Goal: Information Seeking & Learning: Learn about a topic

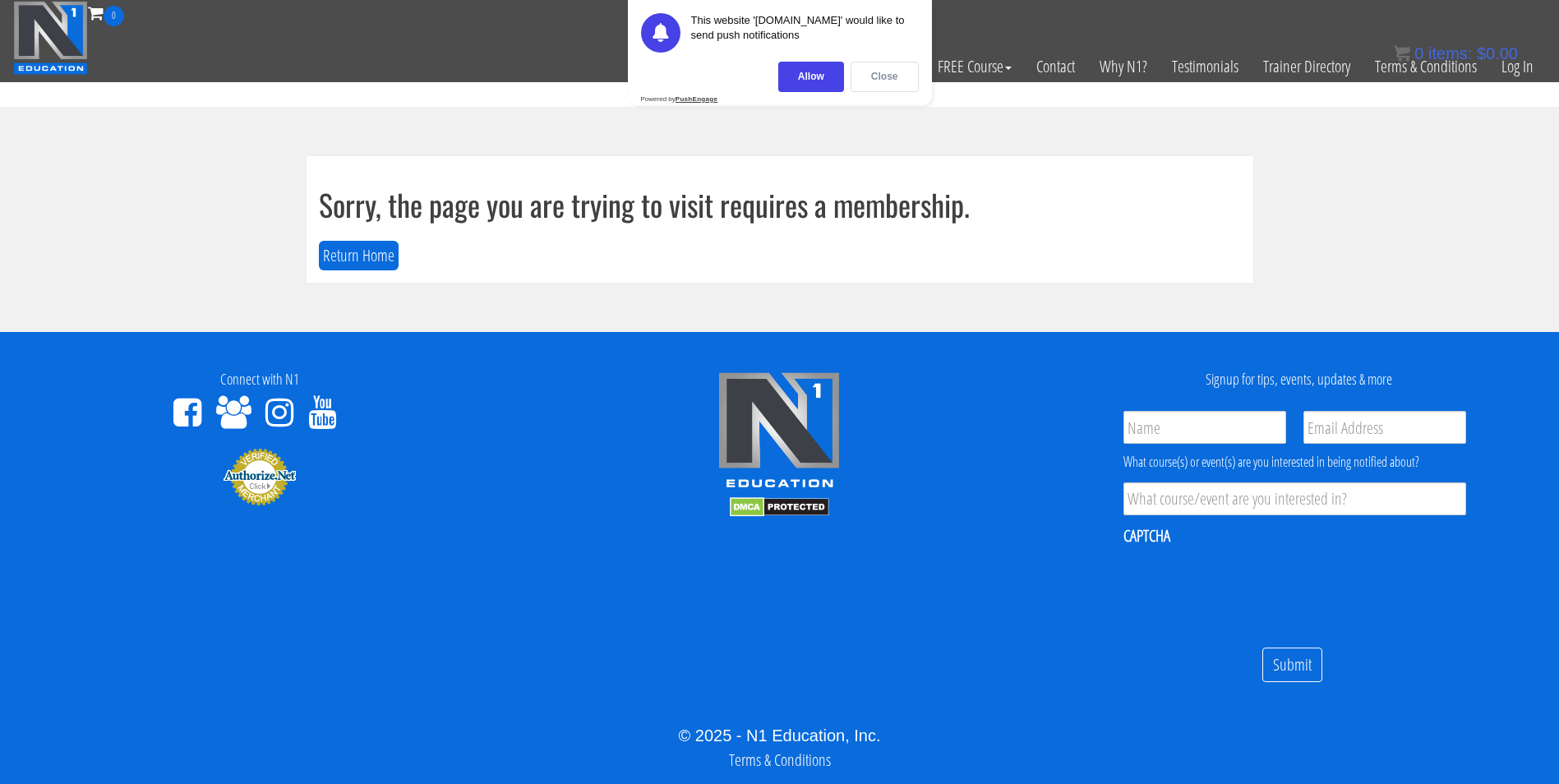
click at [896, 74] on div "Close" at bounding box center [885, 76] width 68 height 31
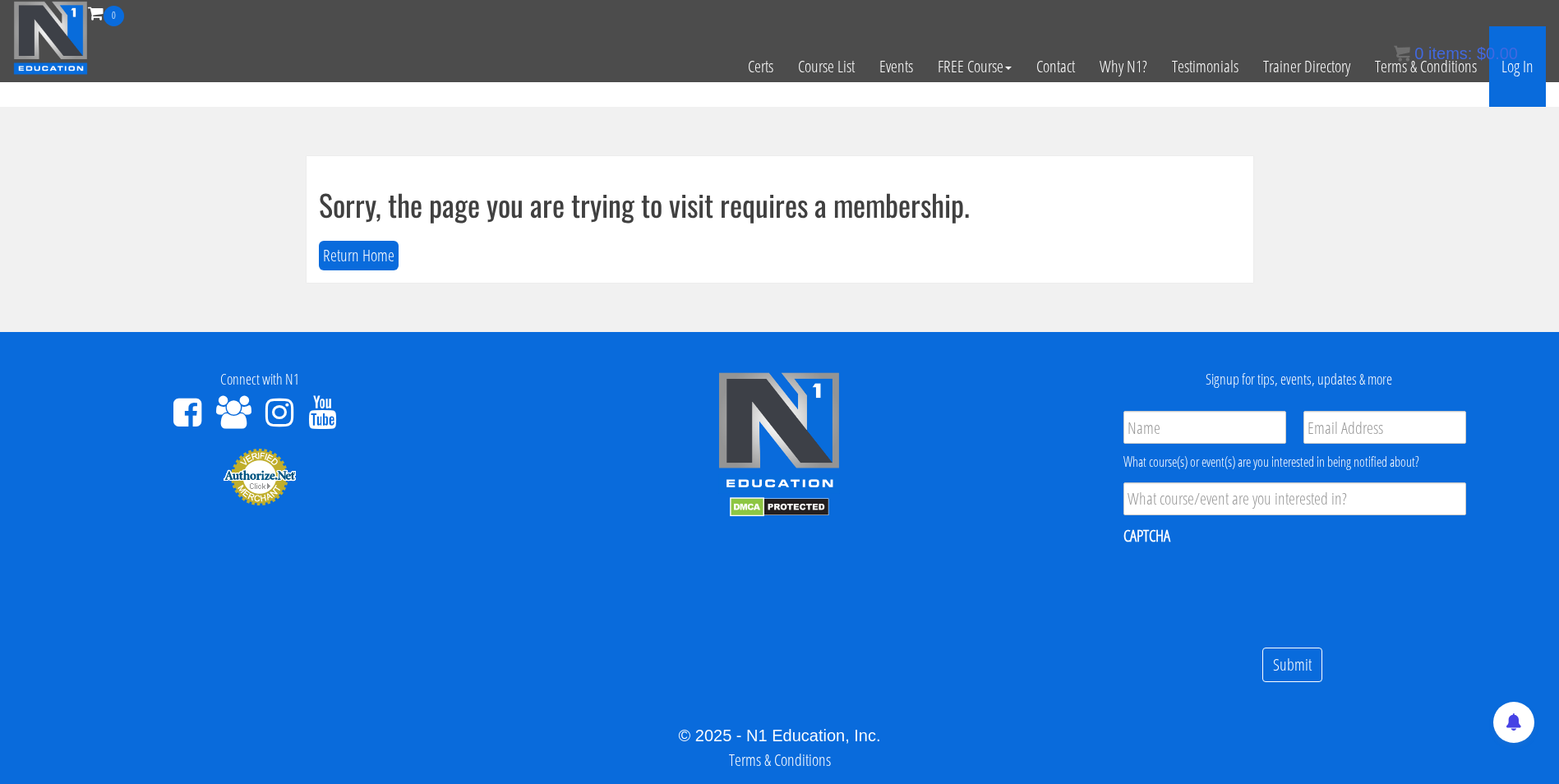
click at [949, 74] on link "Log In" at bounding box center [1517, 66] width 57 height 80
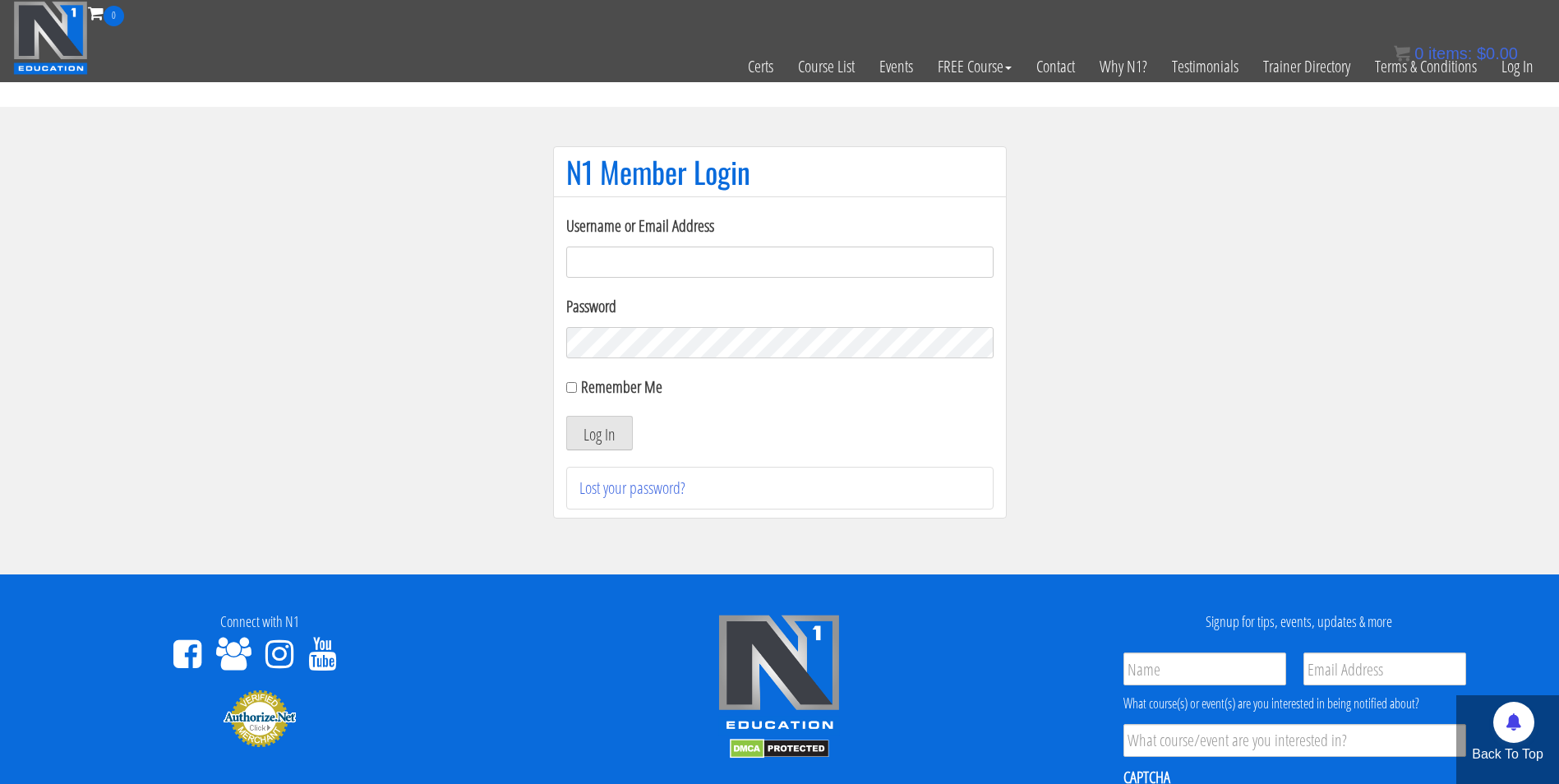
click at [694, 257] on input "Username or Email Address" at bounding box center [780, 262] width 427 height 31
type input "maarcoite@hotmail.com"
click at [566, 415] on button "Log In" at bounding box center [599, 432] width 66 height 35
click at [610, 420] on button "Log In" at bounding box center [599, 432] width 66 height 35
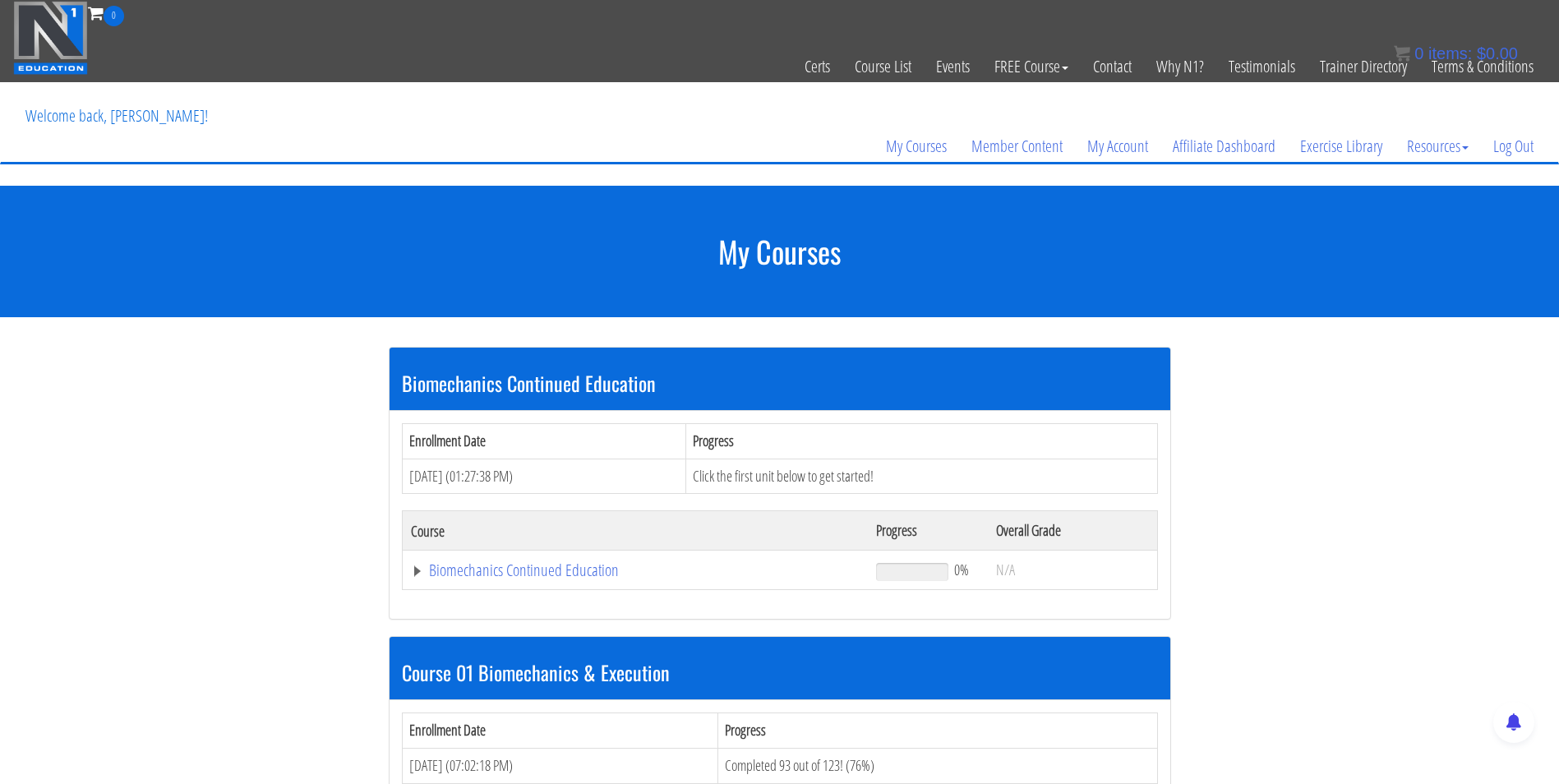
click at [621, 426] on th "Enrollment Date" at bounding box center [543, 441] width 285 height 36
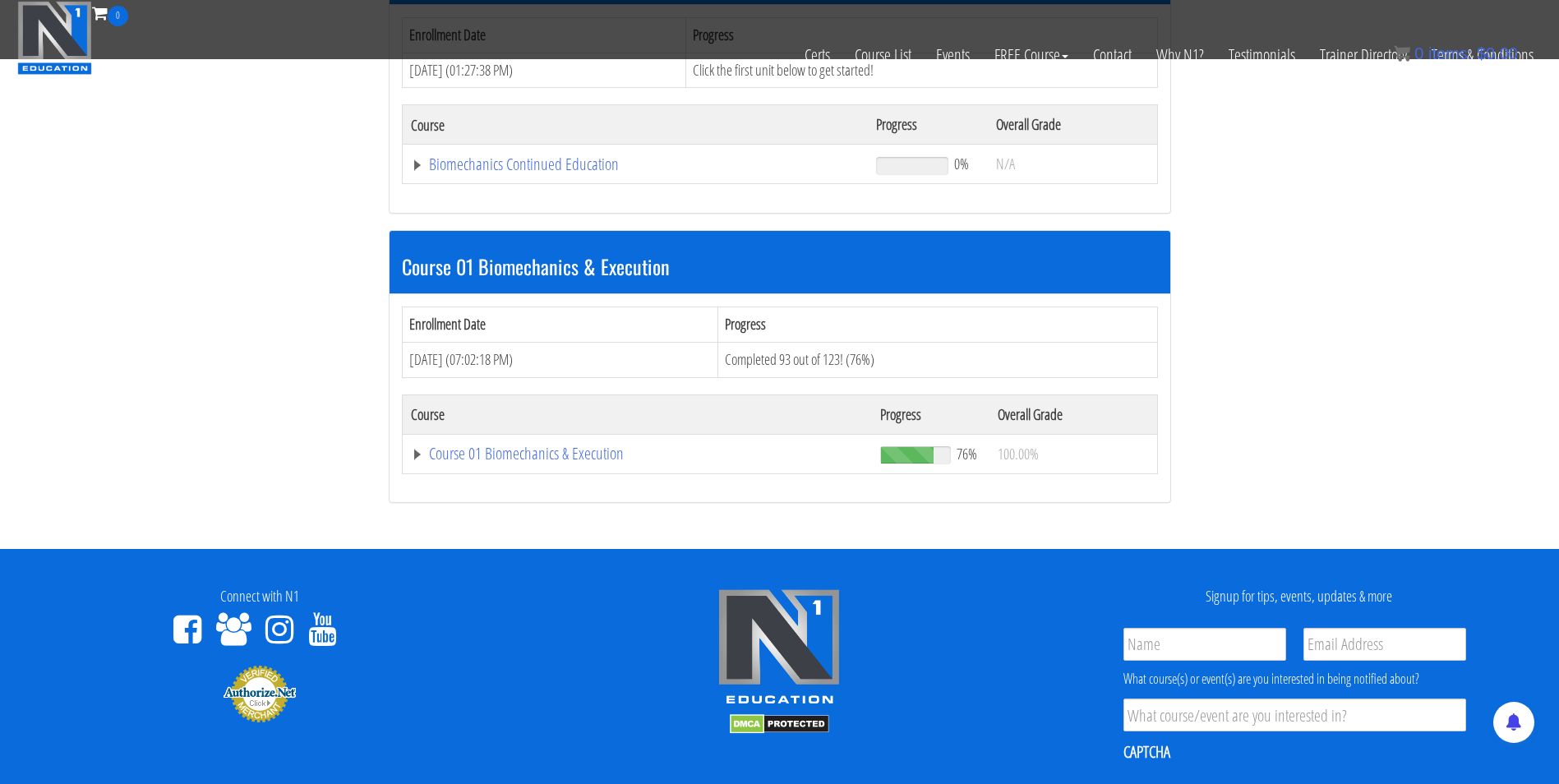
scroll to position [303, 0]
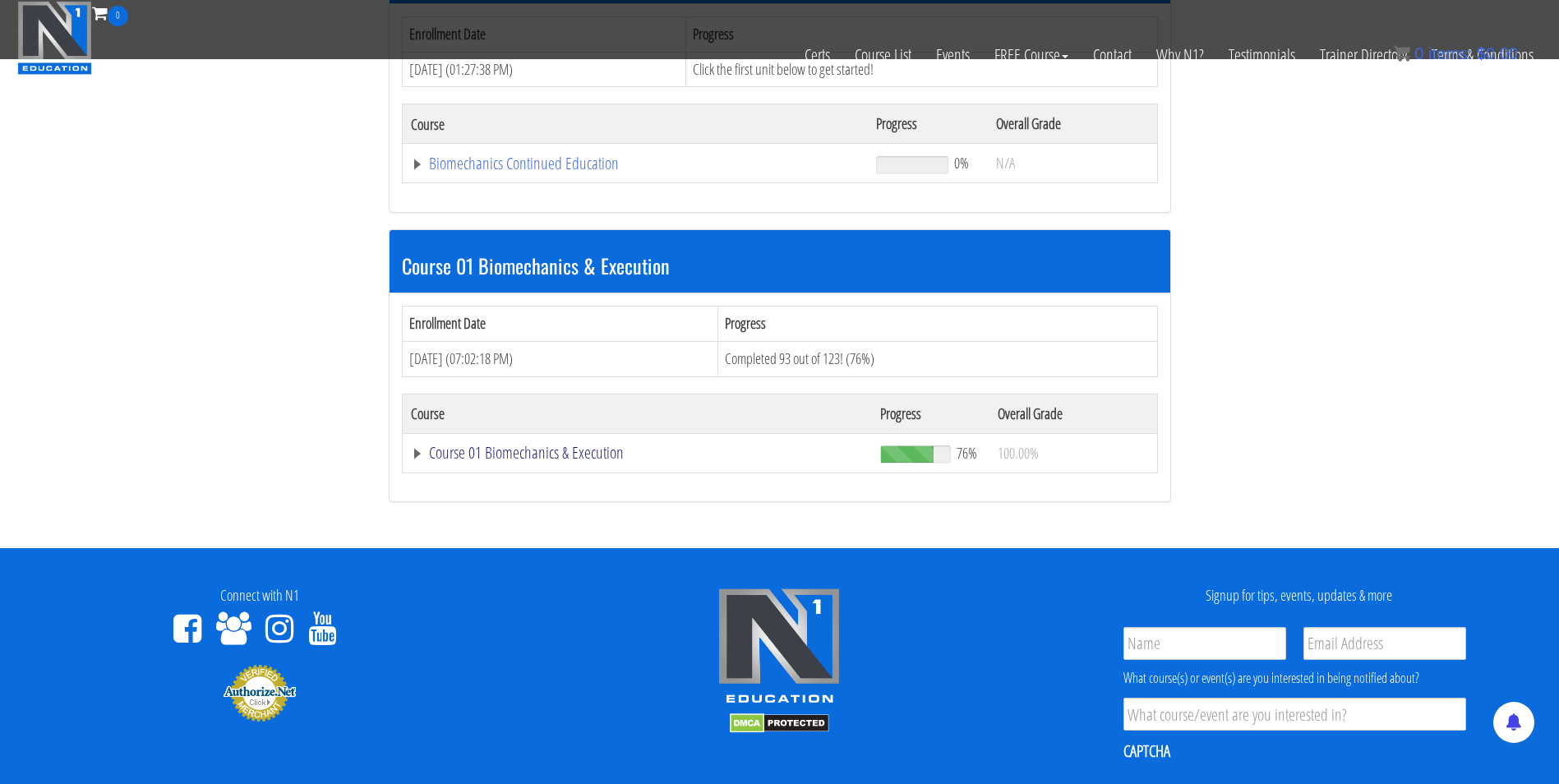
click at [547, 454] on link "Course 01 Biomechanics & Execution" at bounding box center [638, 452] width 454 height 17
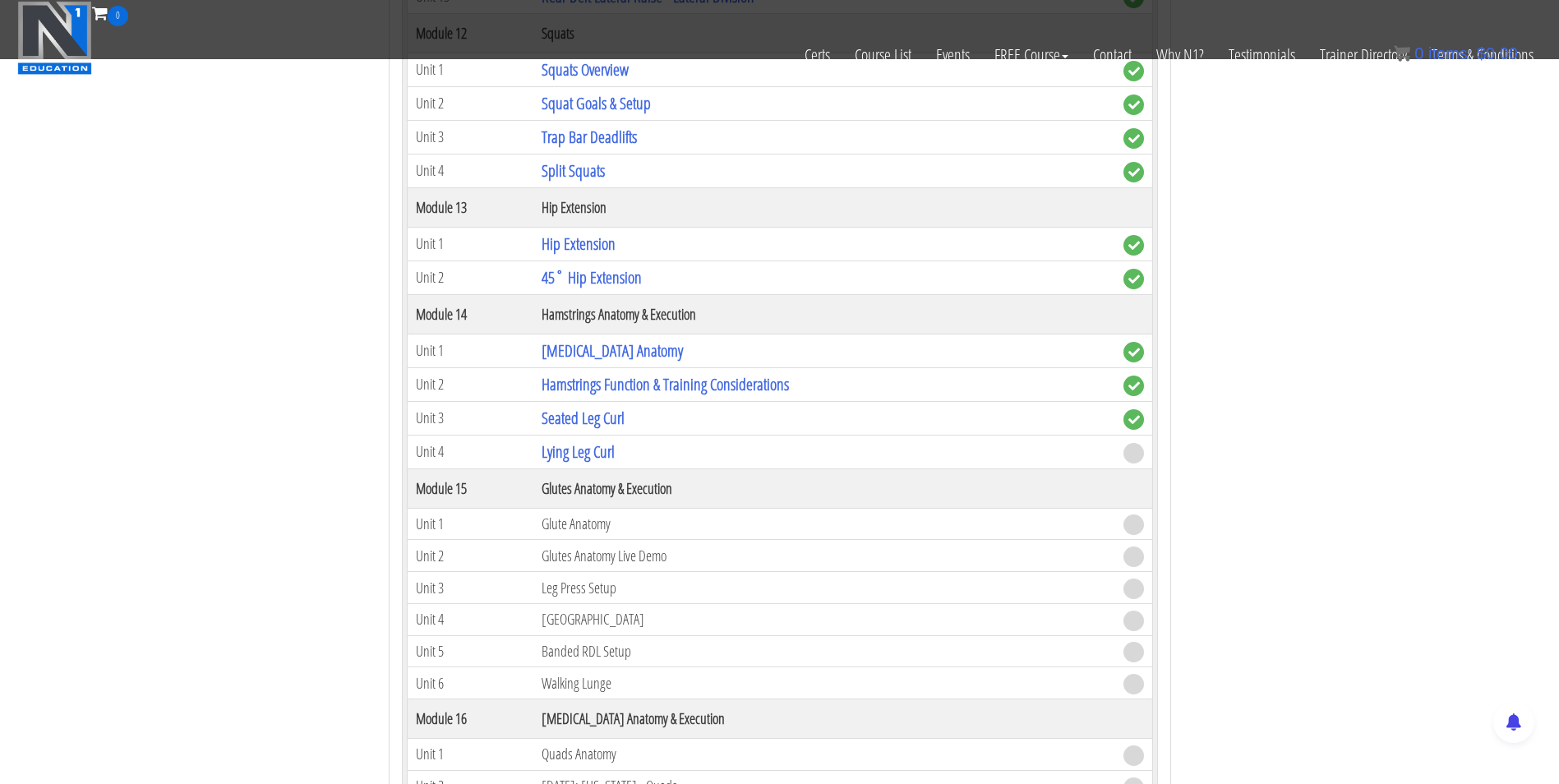
scroll to position [4147, 0]
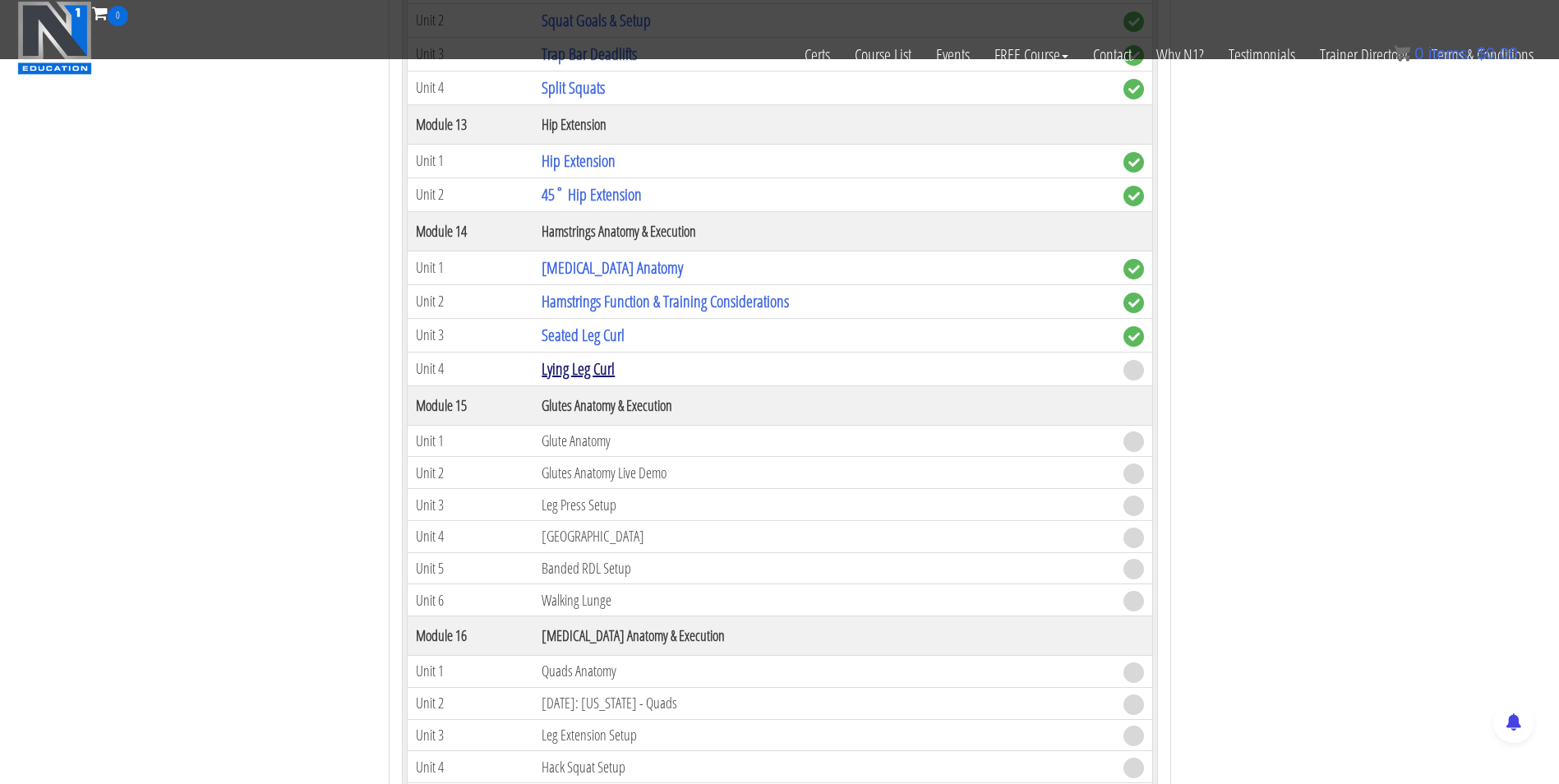
click at [555, 370] on link "Lying Leg Curl" at bounding box center [578, 369] width 73 height 22
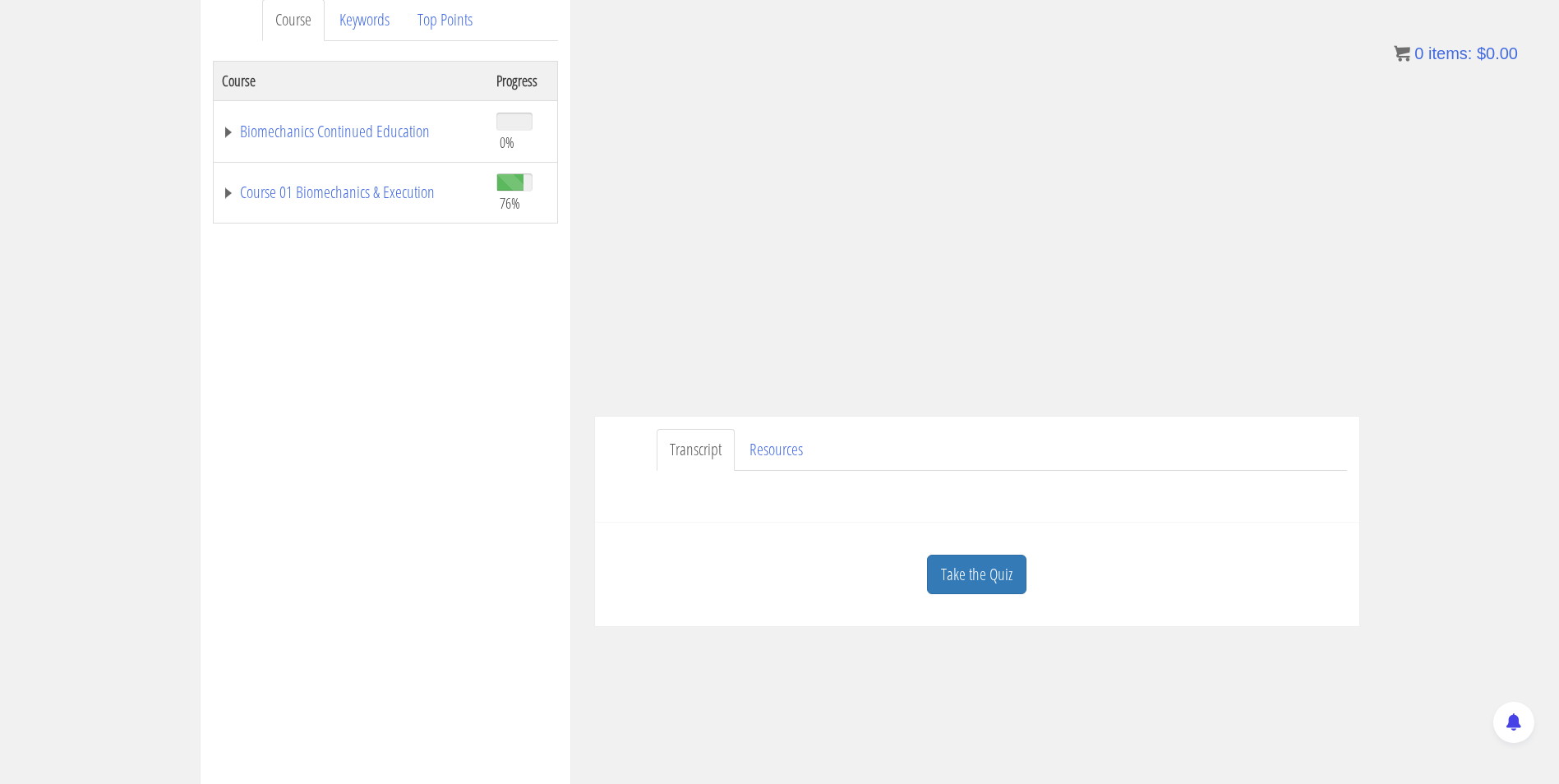
scroll to position [229, 0]
click at [966, 585] on link "Take the Quiz" at bounding box center [977, 574] width 99 height 41
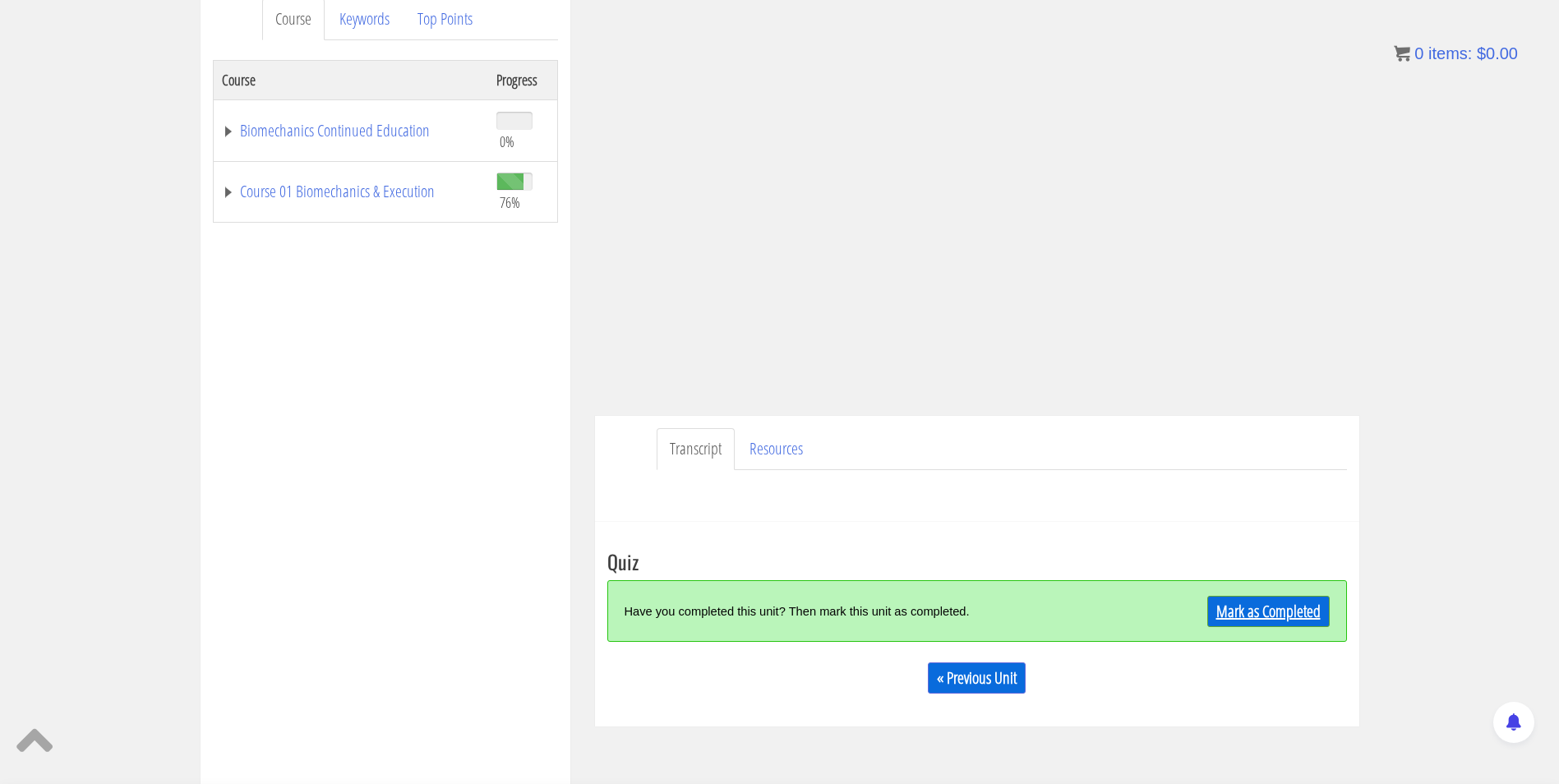
click at [1274, 601] on link "Mark as Completed" at bounding box center [1268, 611] width 122 height 31
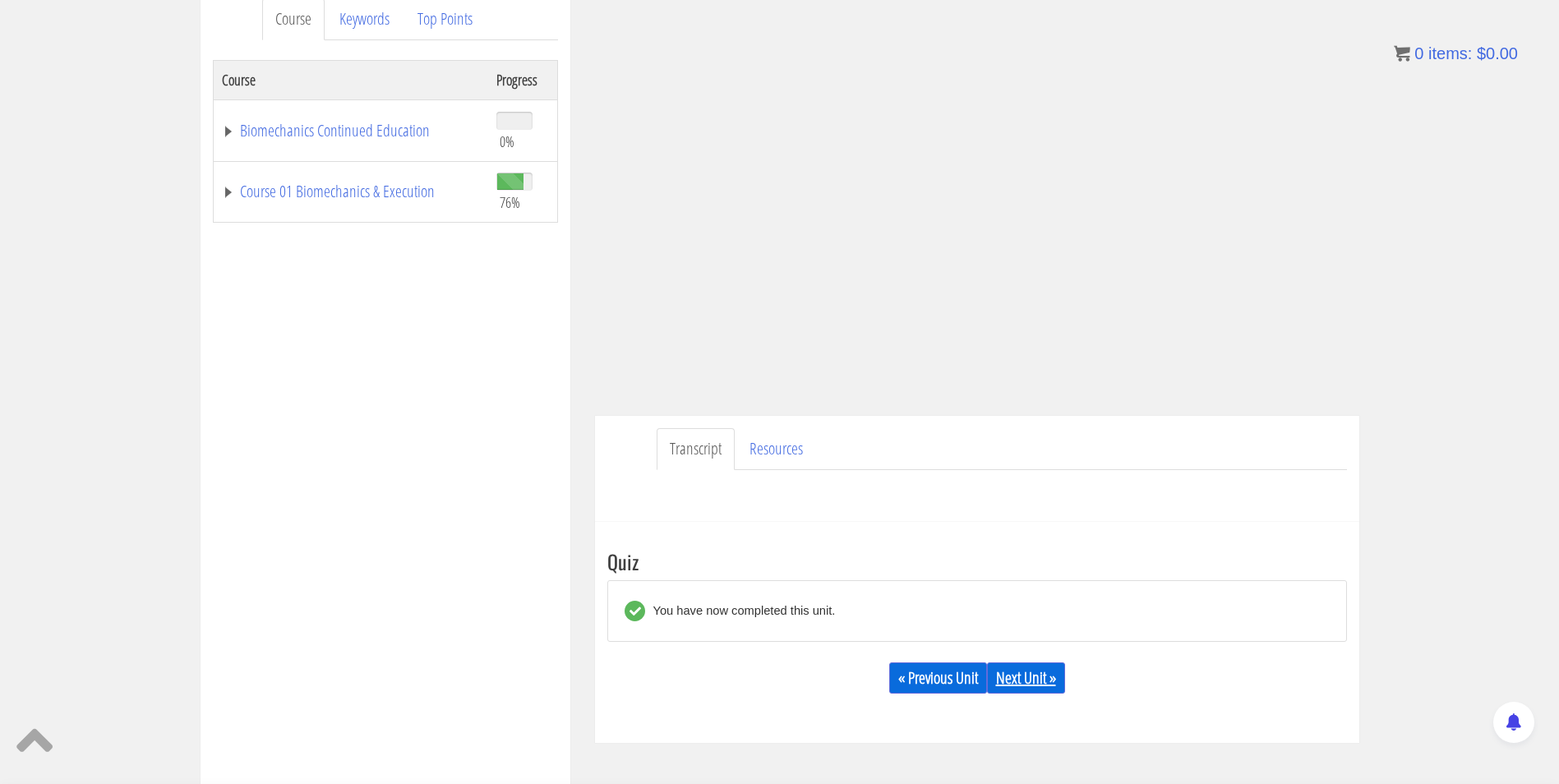
click at [1040, 674] on link "Next Unit »" at bounding box center [1025, 677] width 78 height 31
click at [1034, 674] on link "Next Unit »" at bounding box center [1025, 677] width 78 height 31
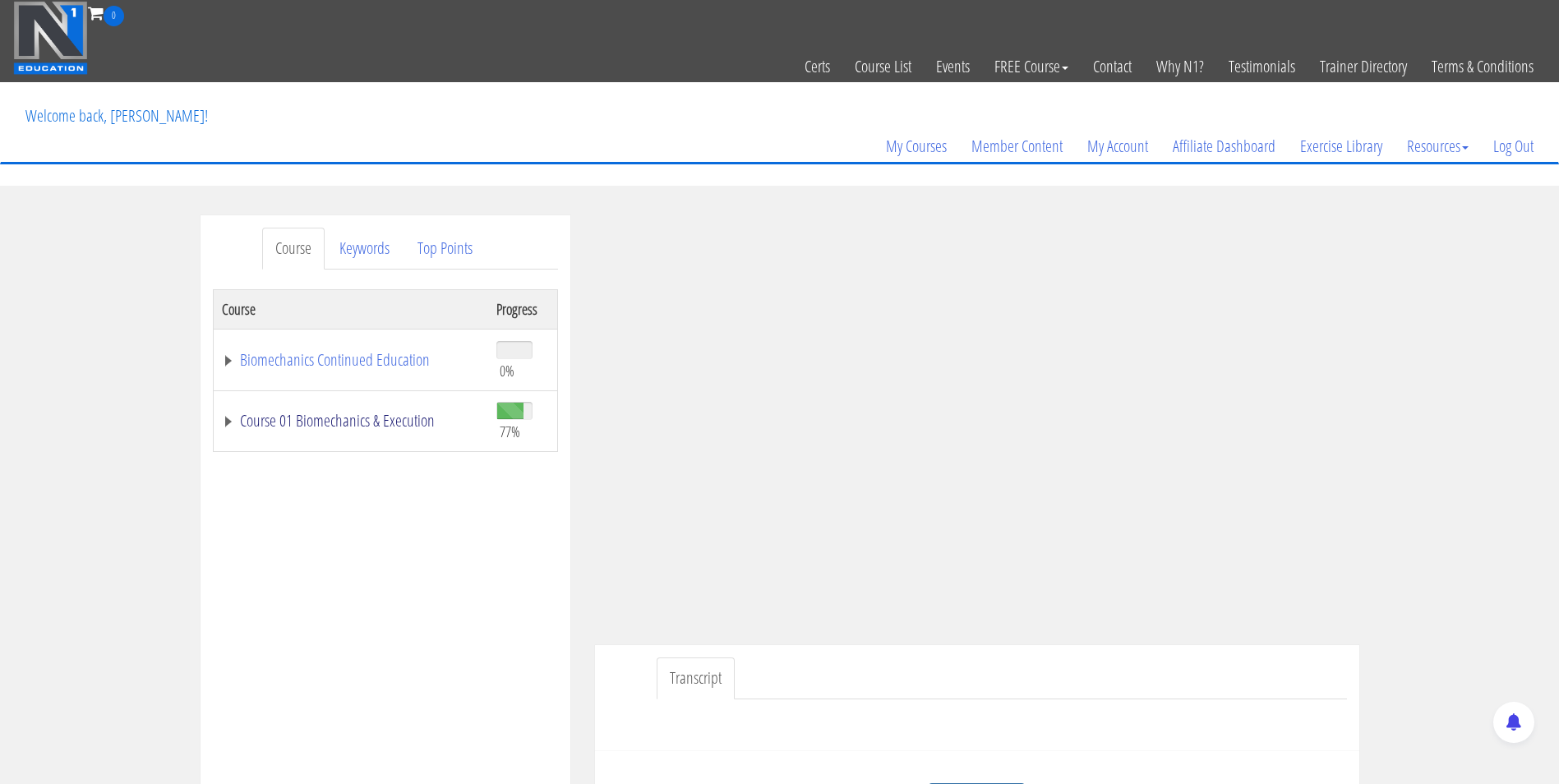
click at [322, 423] on link "Course 01 Biomechanics & Execution" at bounding box center [351, 420] width 258 height 17
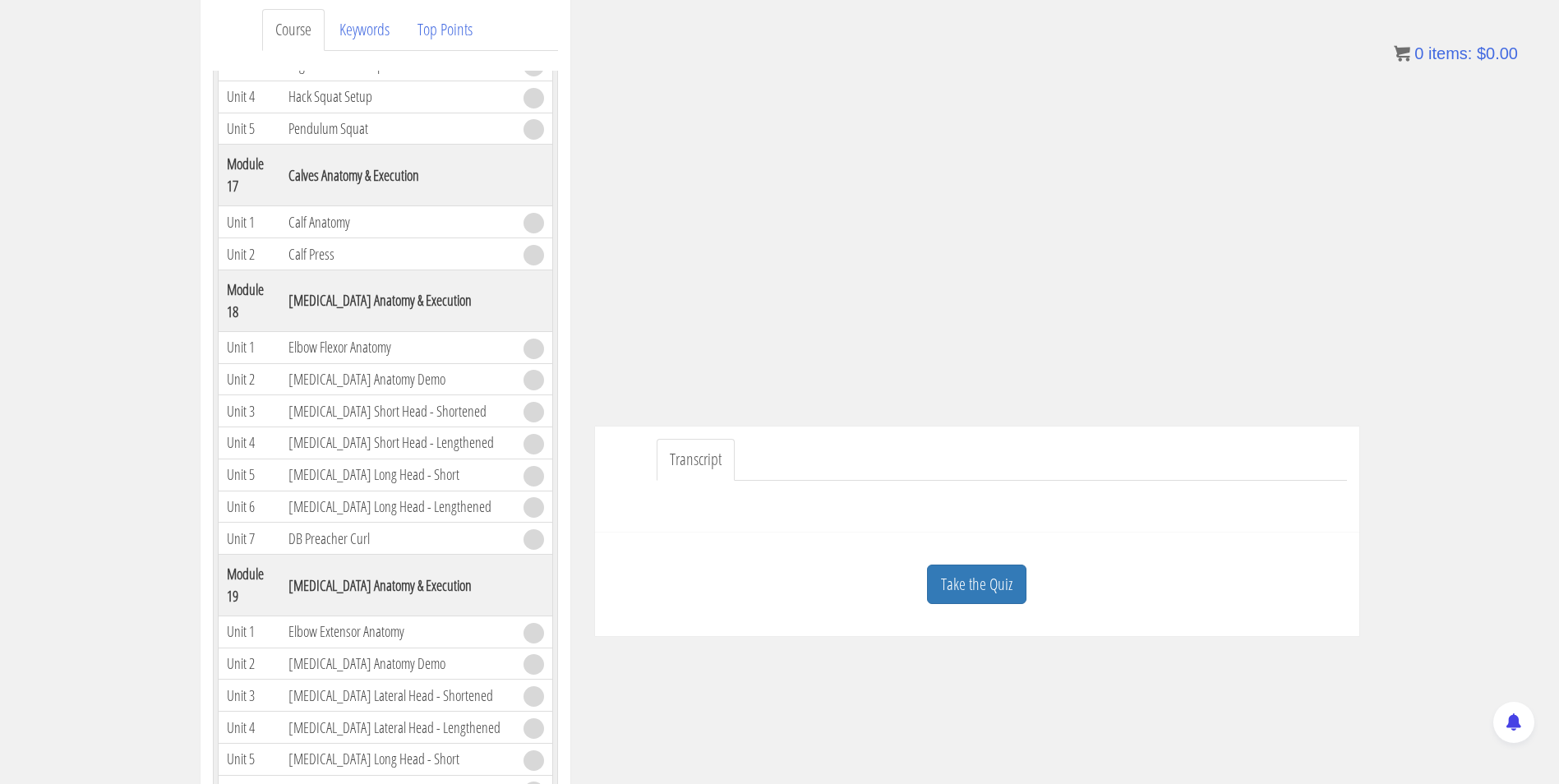
scroll to position [219, 0]
click at [983, 573] on link "Take the Quiz" at bounding box center [977, 584] width 99 height 41
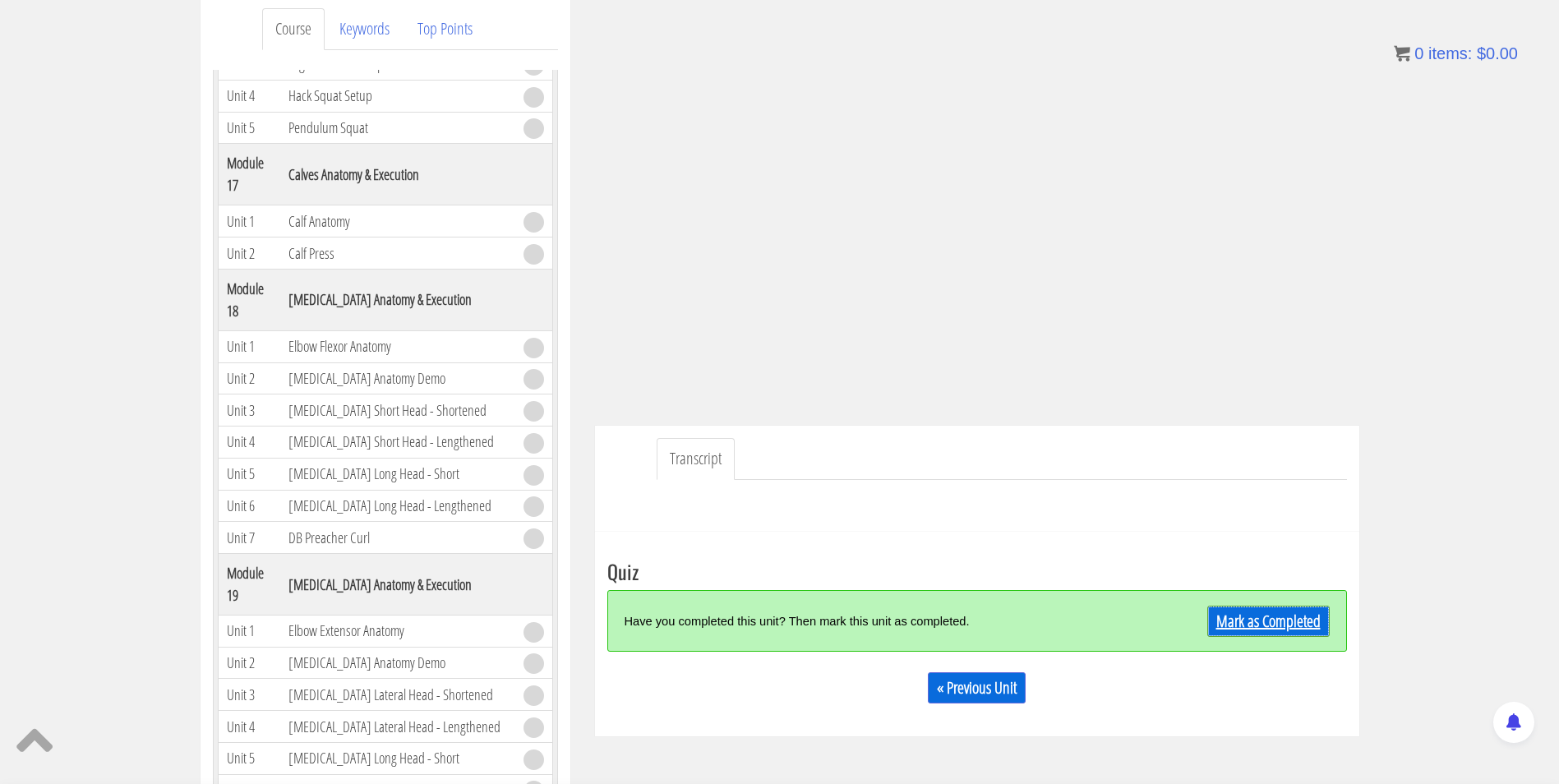
click at [1263, 605] on div "Mark as Completed" at bounding box center [1238, 620] width 184 height 36
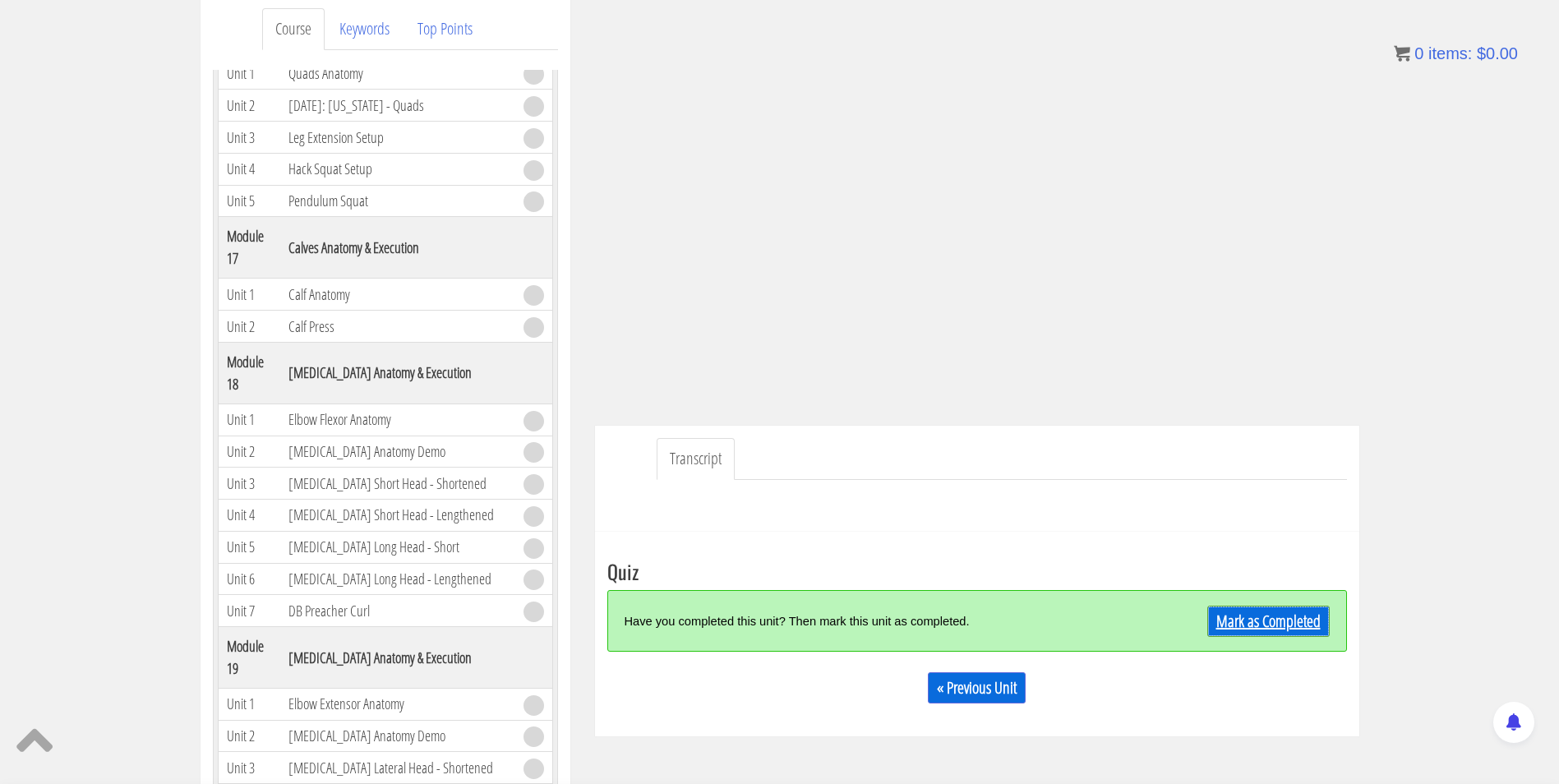
scroll to position [4770, 0]
click at [1230, 634] on link "Mark as Completed" at bounding box center [1268, 620] width 122 height 31
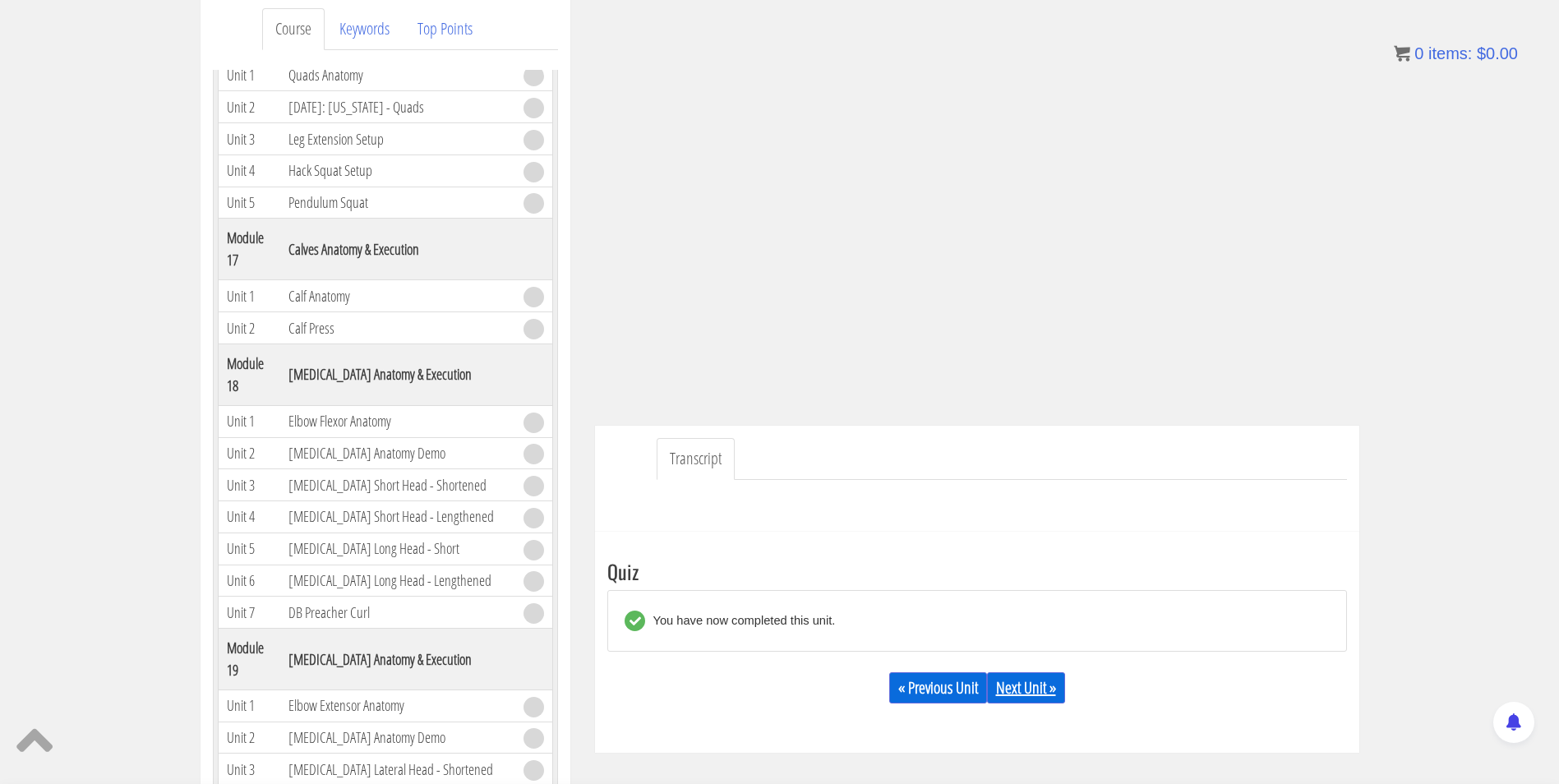
click at [1049, 684] on link "Next Unit »" at bounding box center [1025, 687] width 78 height 31
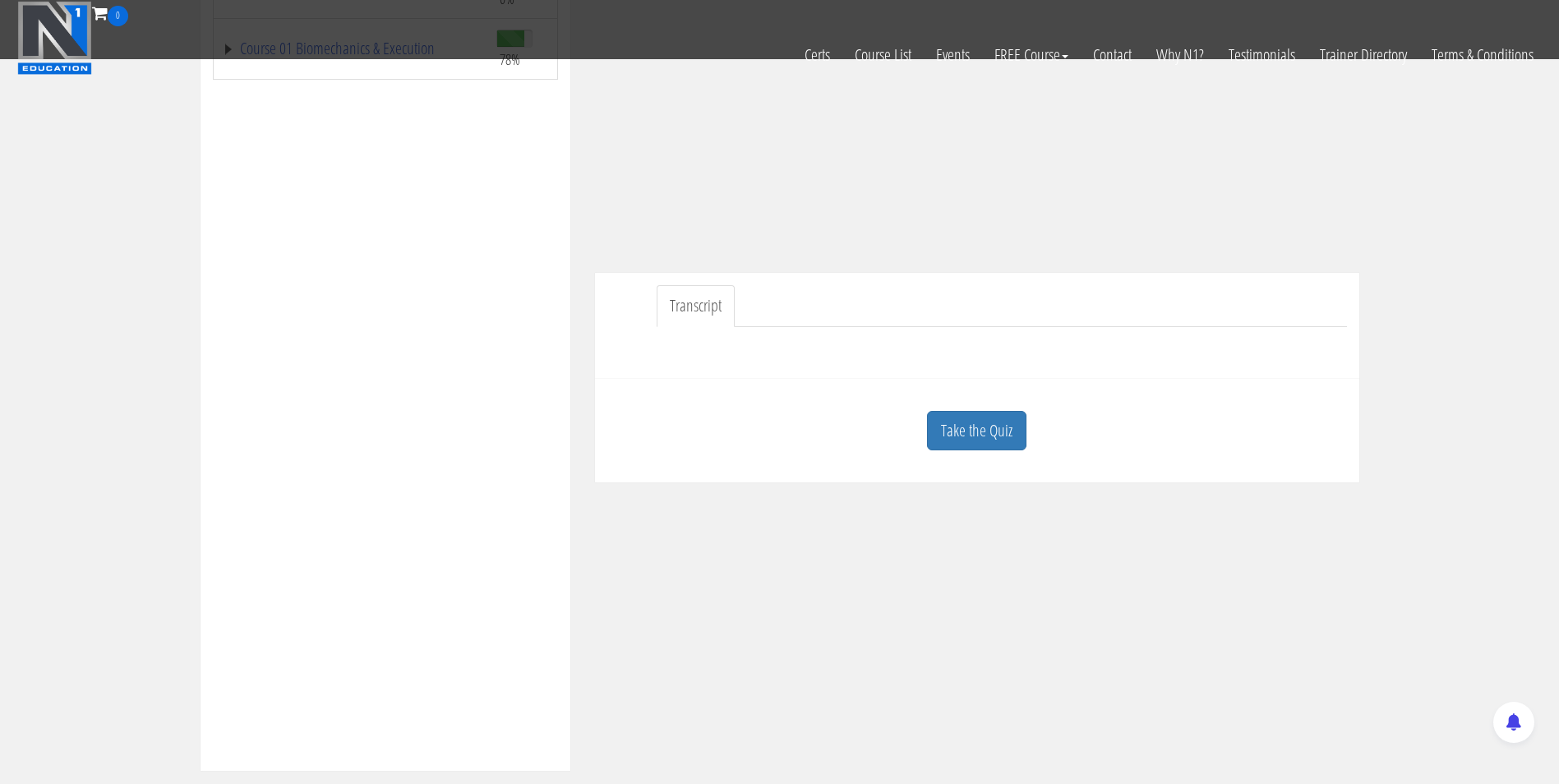
scroll to position [329, 0]
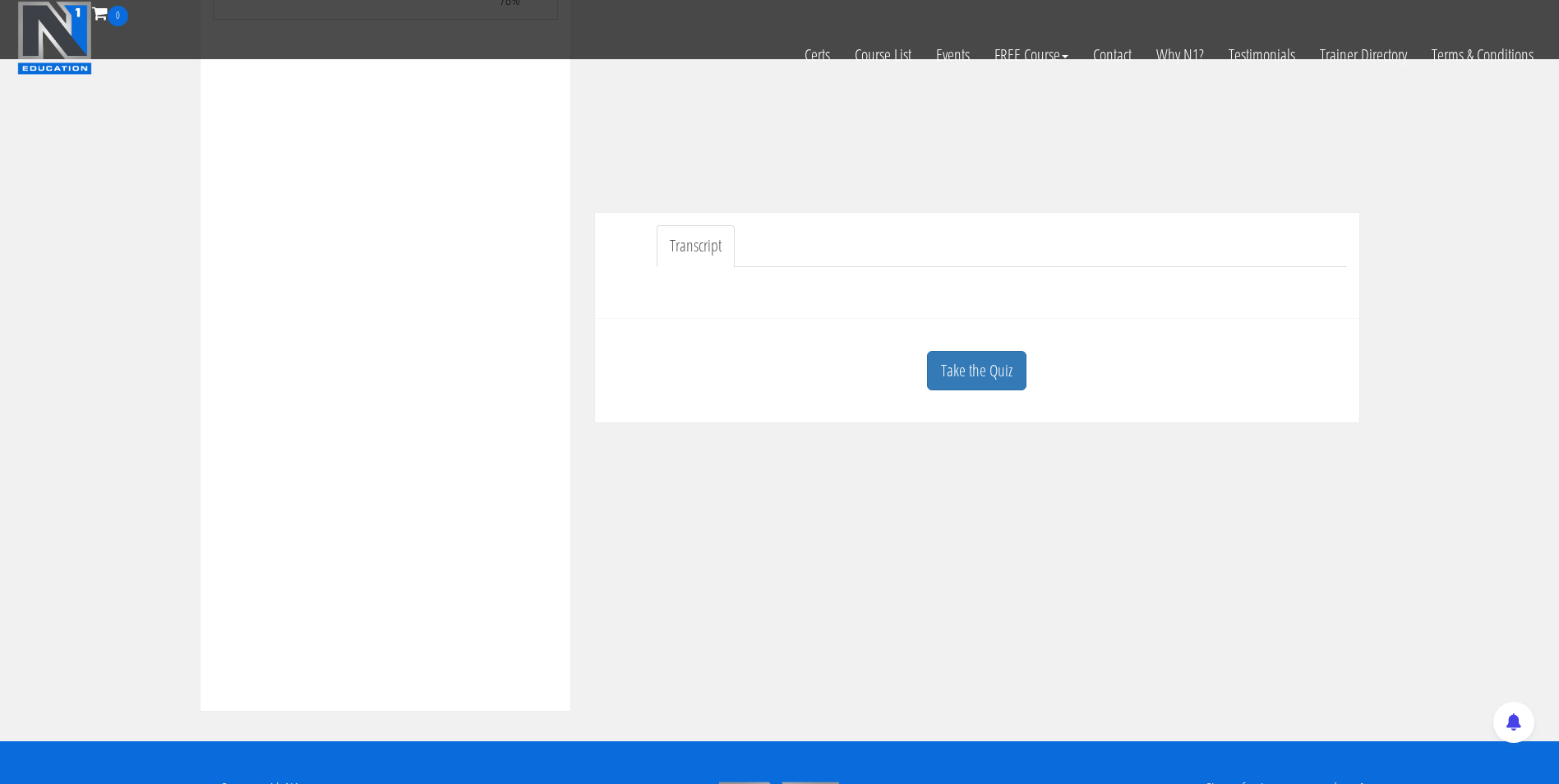
click at [1003, 364] on link "Take the Quiz" at bounding box center [977, 371] width 99 height 41
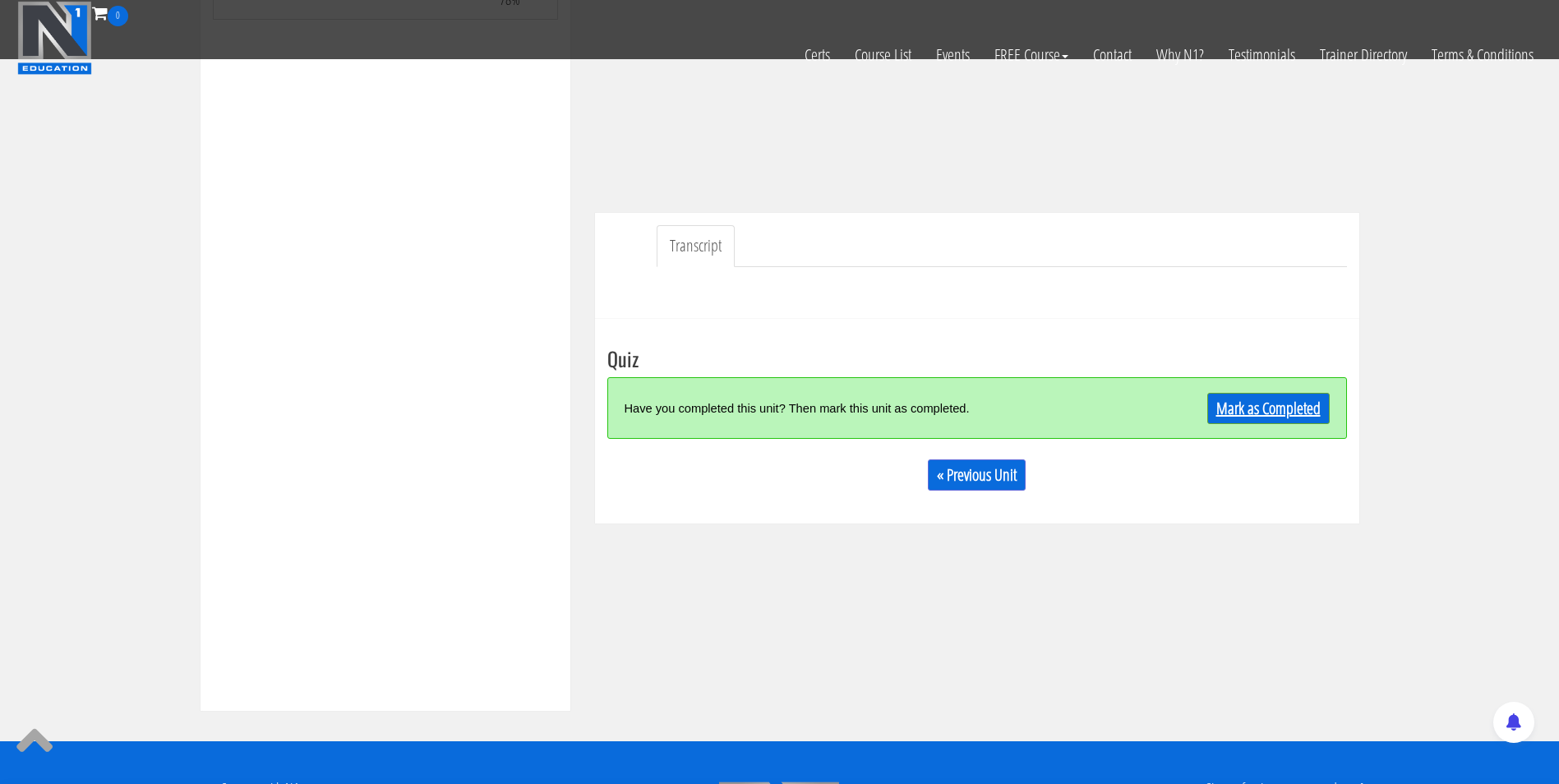
click at [1251, 410] on link "Mark as Completed" at bounding box center [1268, 407] width 122 height 31
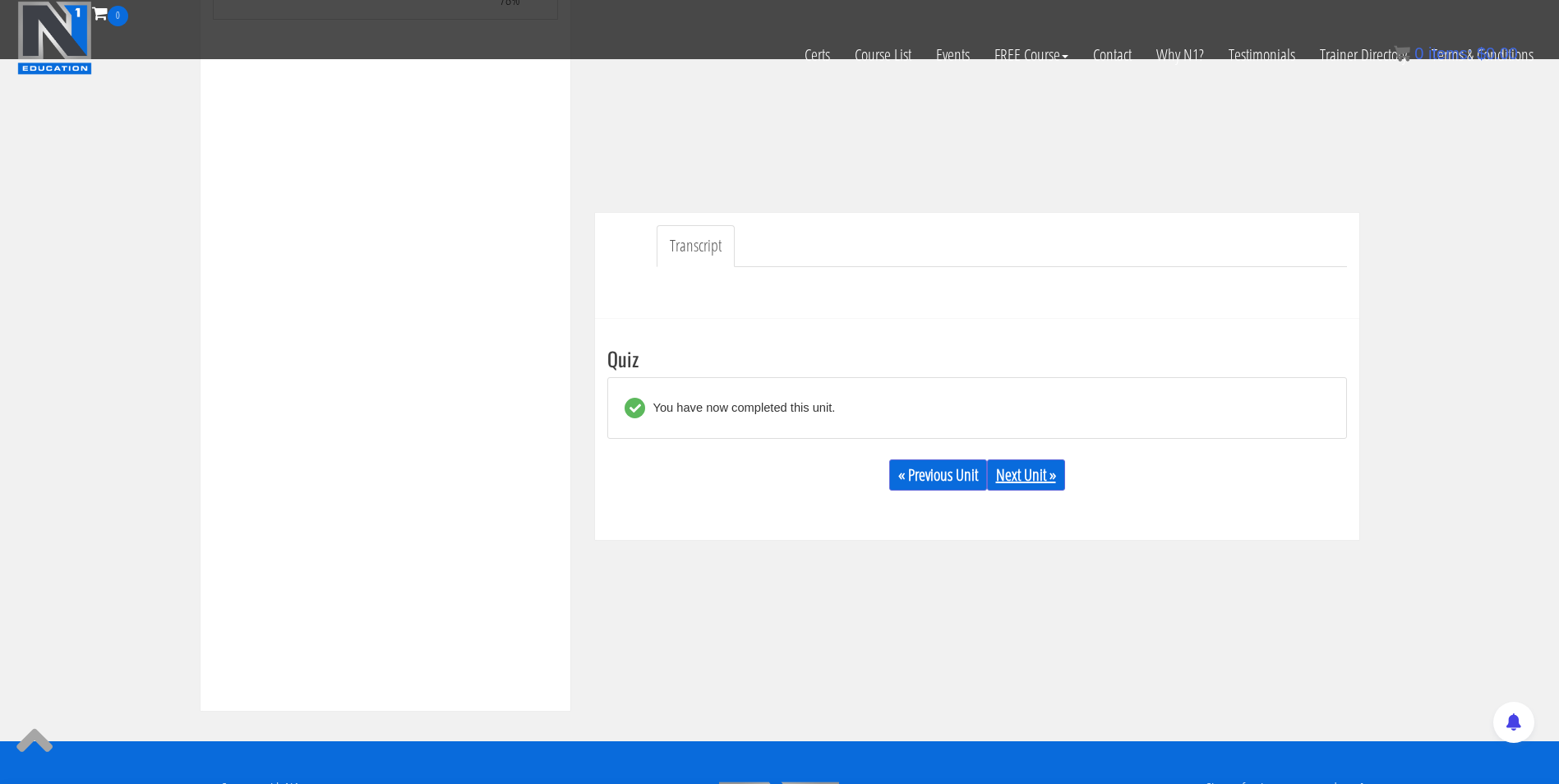
click at [1059, 480] on link "Next Unit »" at bounding box center [1025, 474] width 78 height 31
click at [1039, 481] on link "Next Unit »" at bounding box center [1025, 474] width 78 height 31
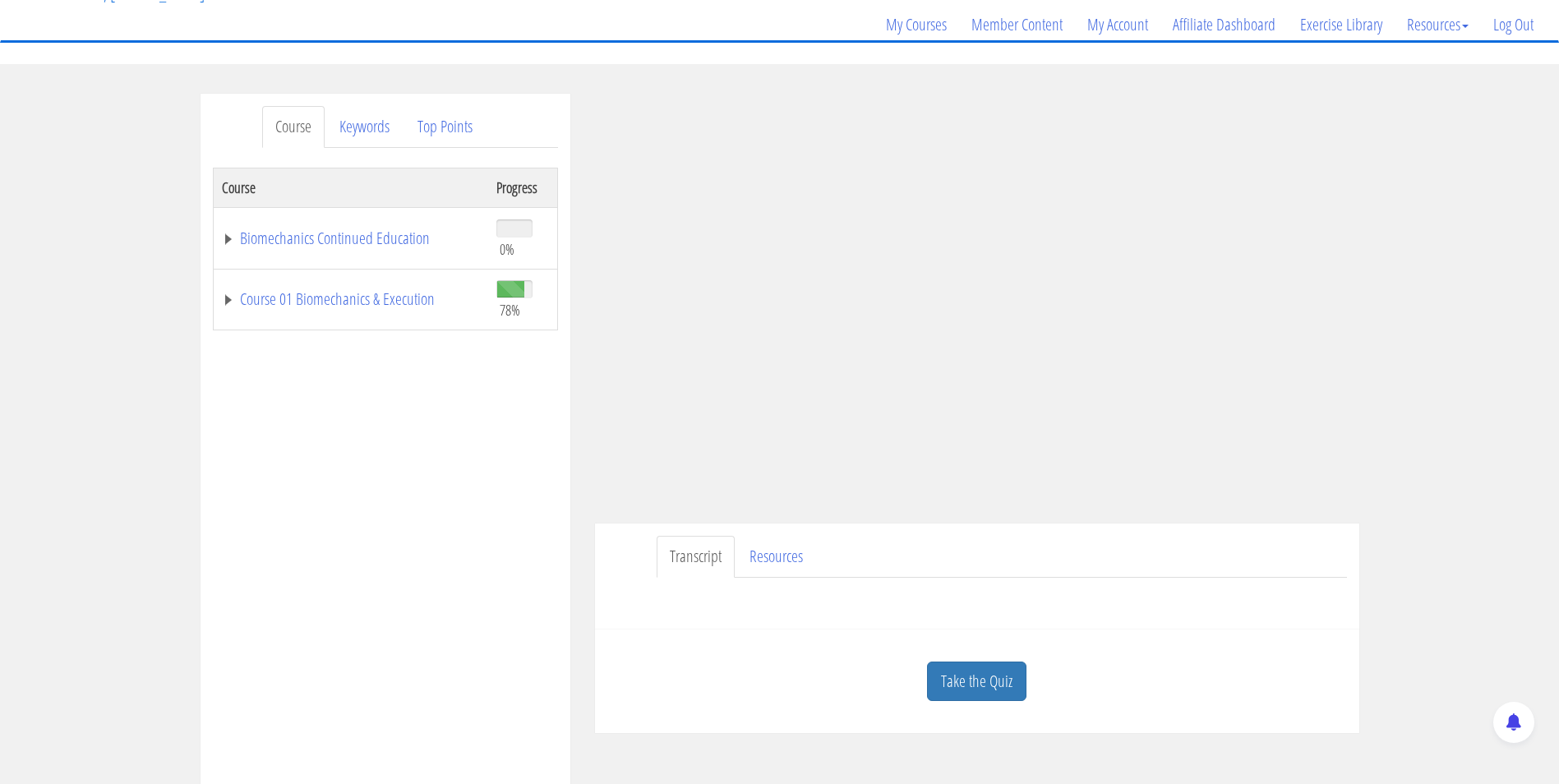
scroll to position [165, 0]
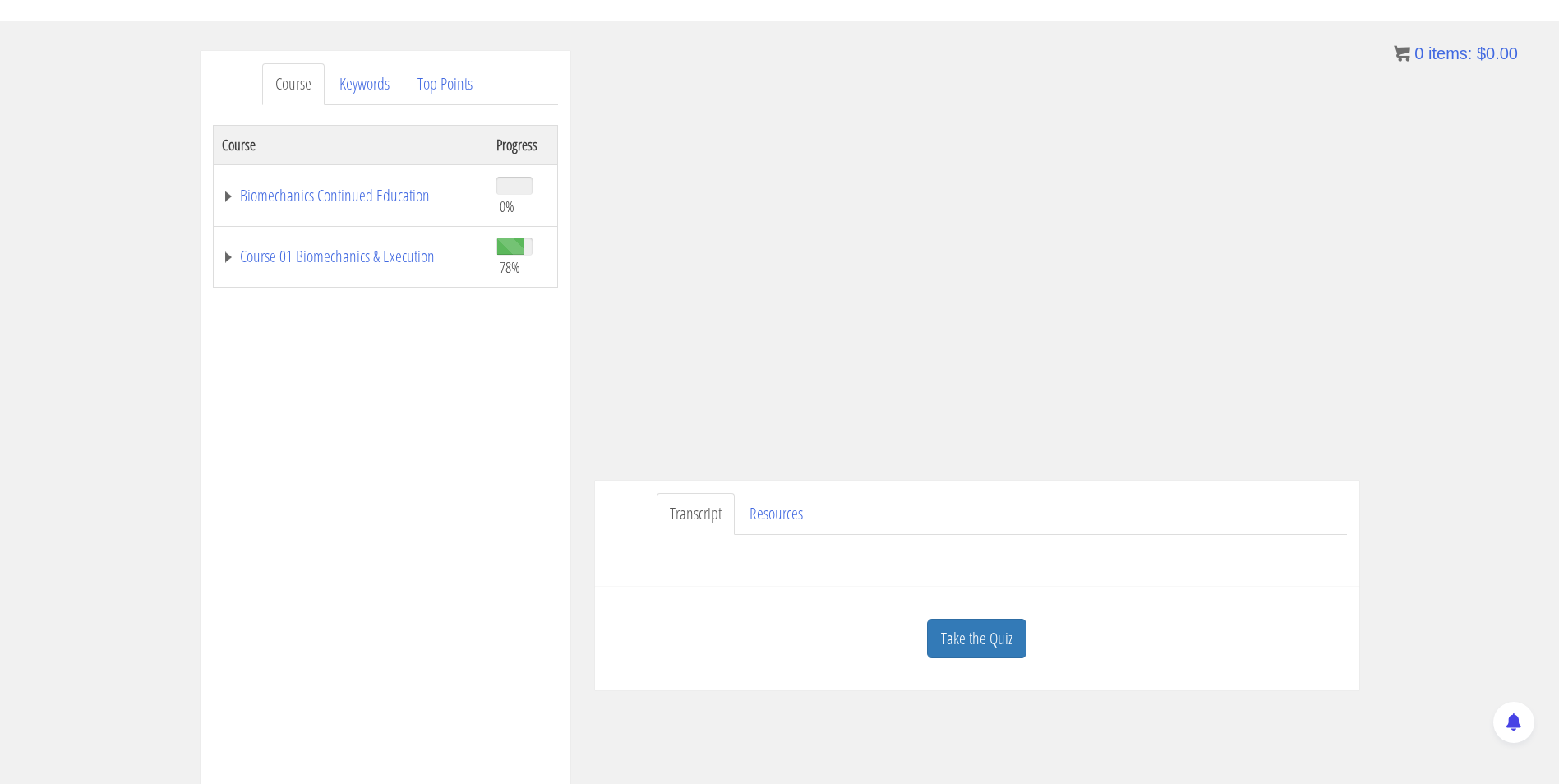
click at [1017, 633] on link "Take the Quiz" at bounding box center [977, 638] width 99 height 41
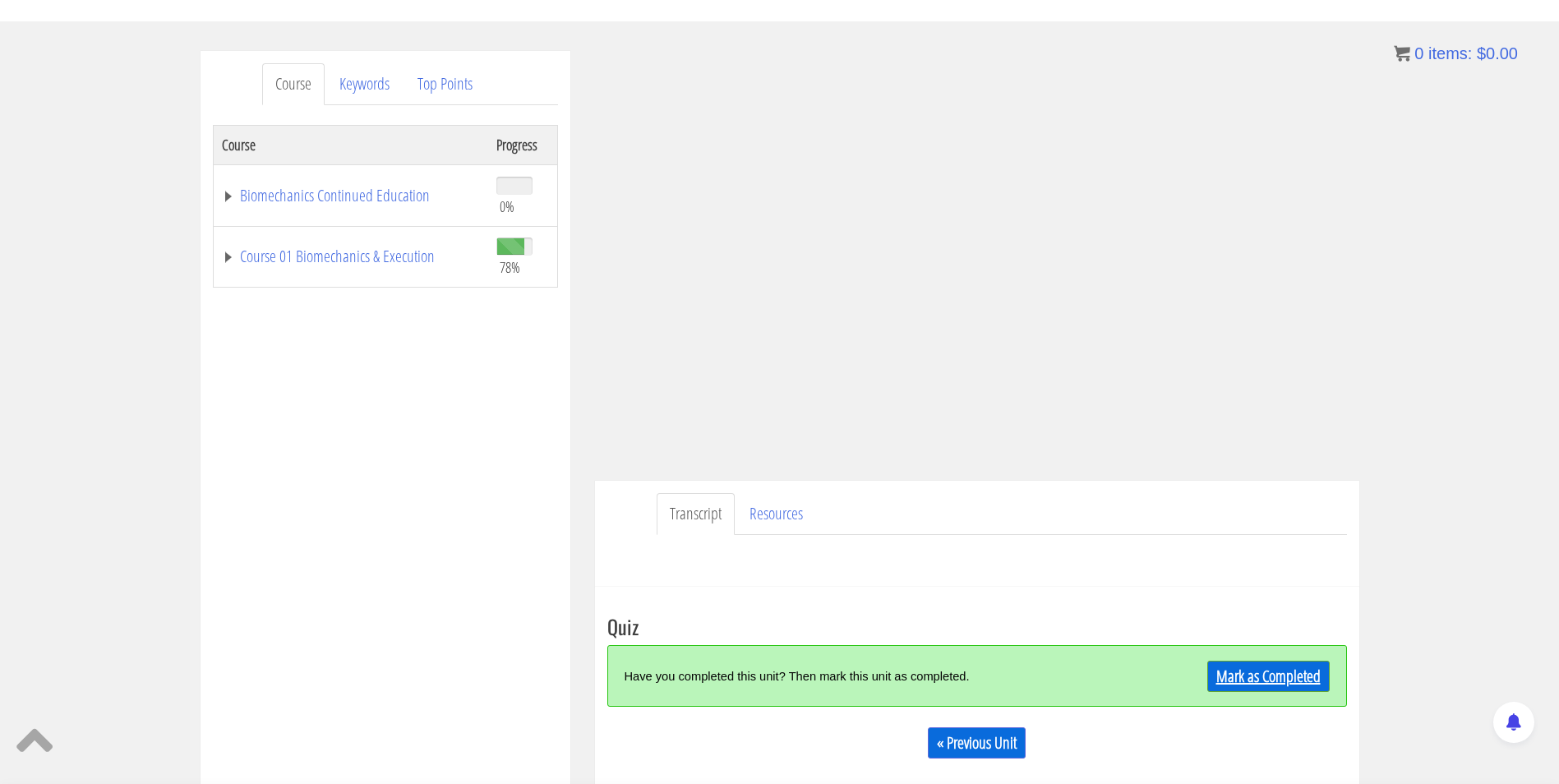
click at [1244, 668] on link "Mark as Completed" at bounding box center [1268, 675] width 122 height 31
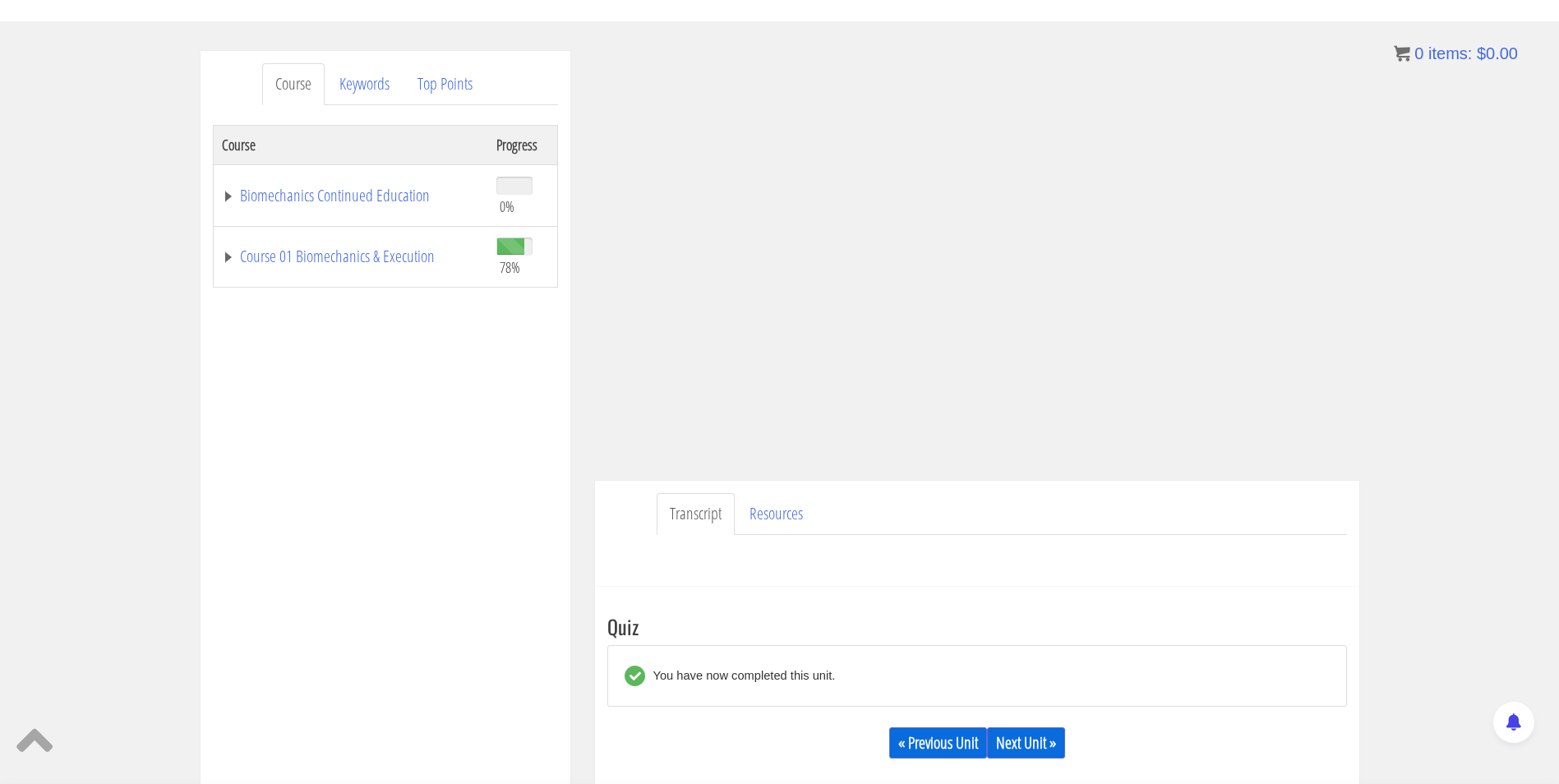
click at [1032, 764] on div "« Previous Unit Next Unit »" at bounding box center [977, 742] width 740 height 56
click at [1039, 755] on link "Next Unit »" at bounding box center [1025, 741] width 78 height 31
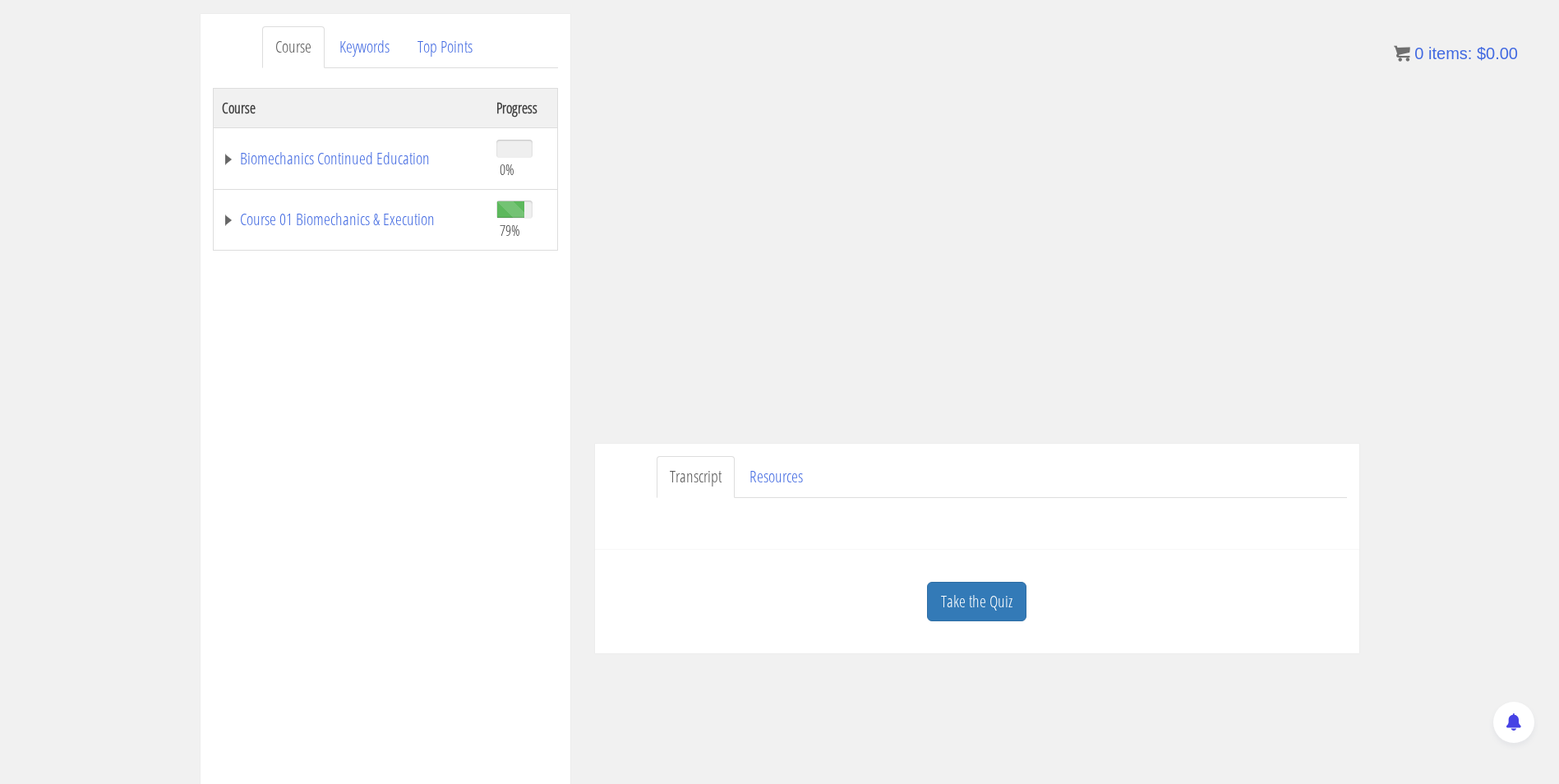
scroll to position [247, 0]
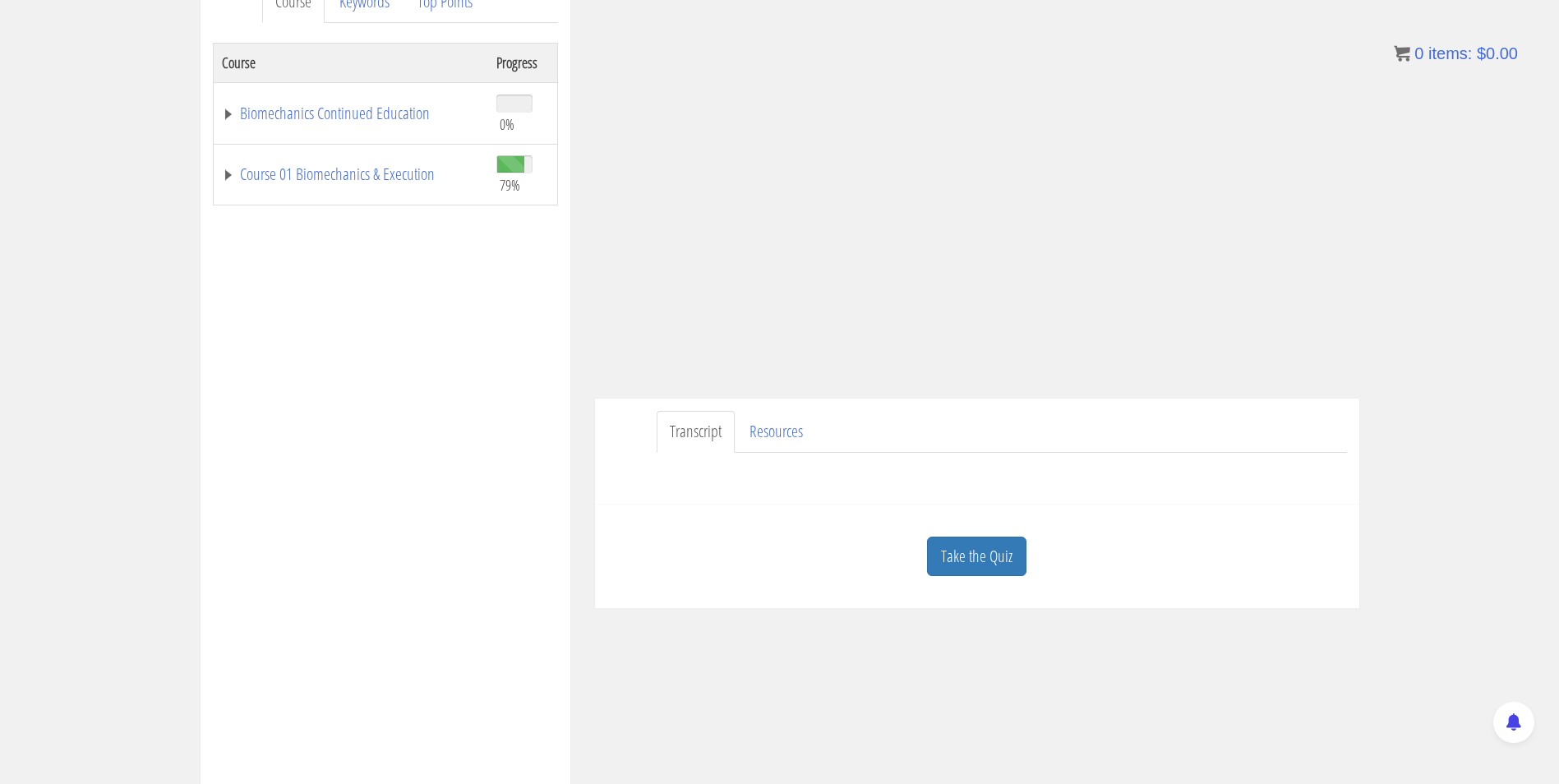
click at [1006, 571] on link "Take the Quiz" at bounding box center [977, 556] width 99 height 41
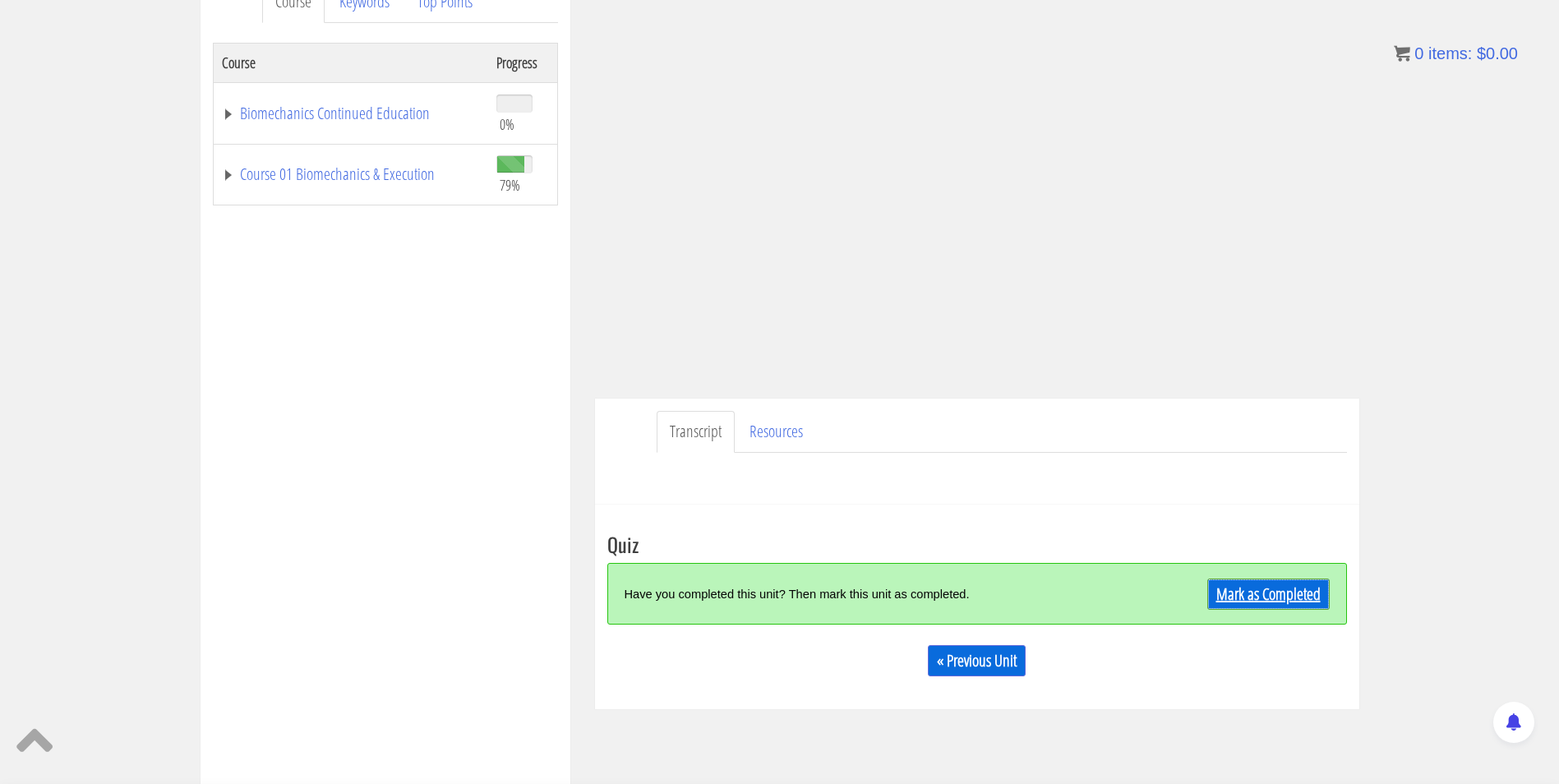
click at [1242, 595] on link "Mark as Completed" at bounding box center [1268, 593] width 122 height 31
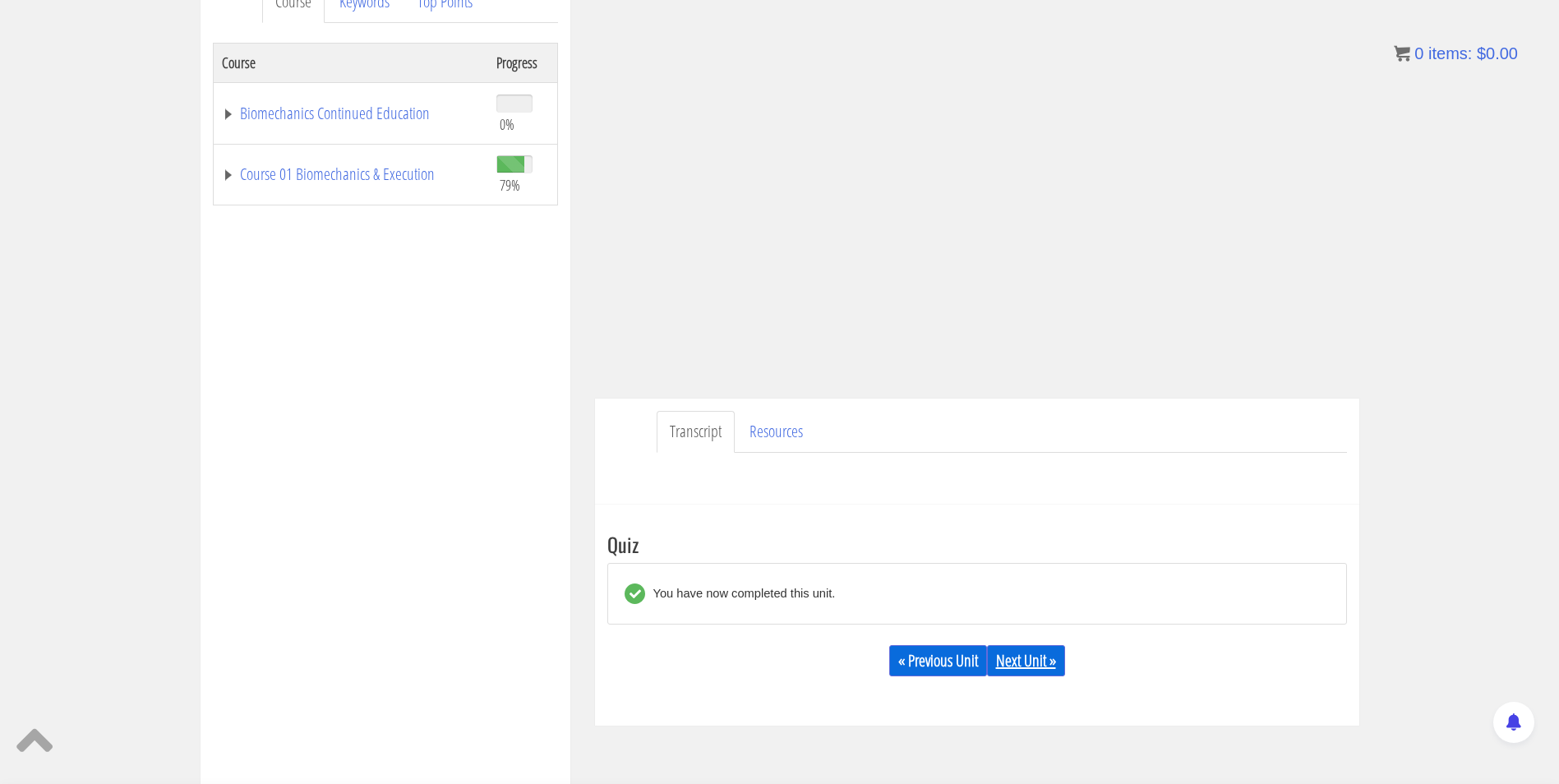
click at [1041, 651] on link "Next Unit »" at bounding box center [1025, 660] width 78 height 31
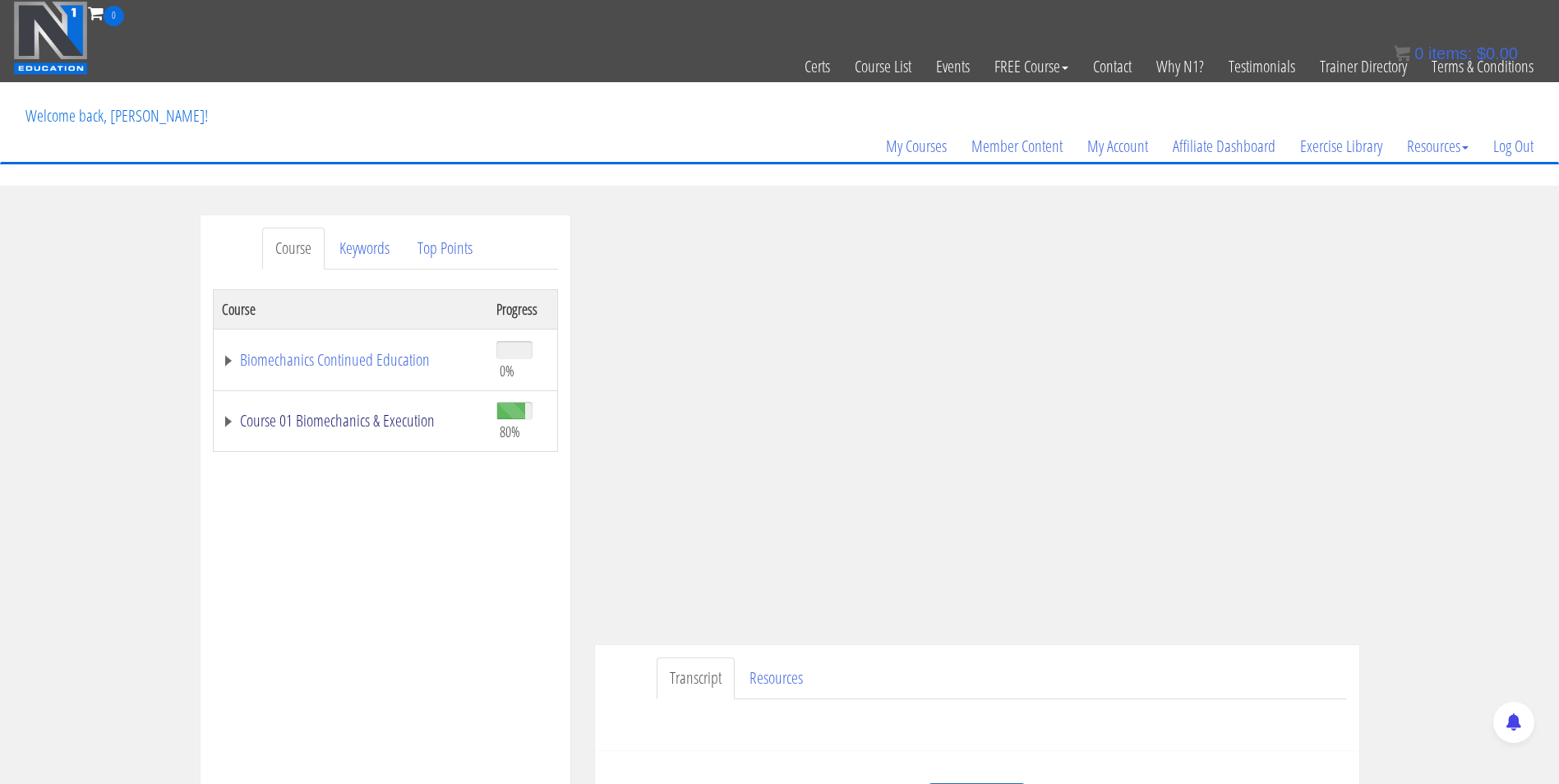
click at [321, 419] on link "Course 01 Biomechanics & Execution" at bounding box center [351, 420] width 258 height 17
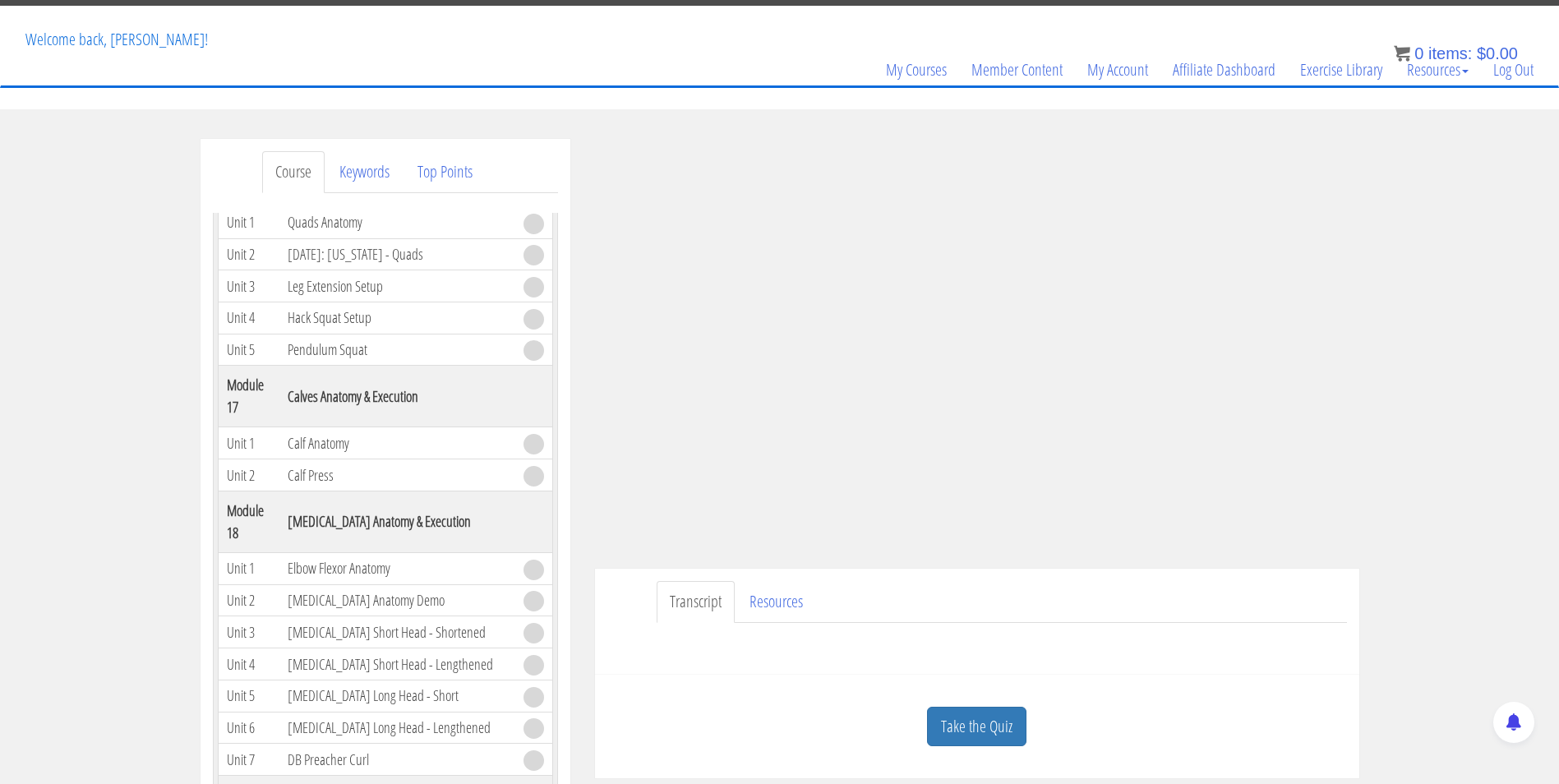
scroll to position [82, 0]
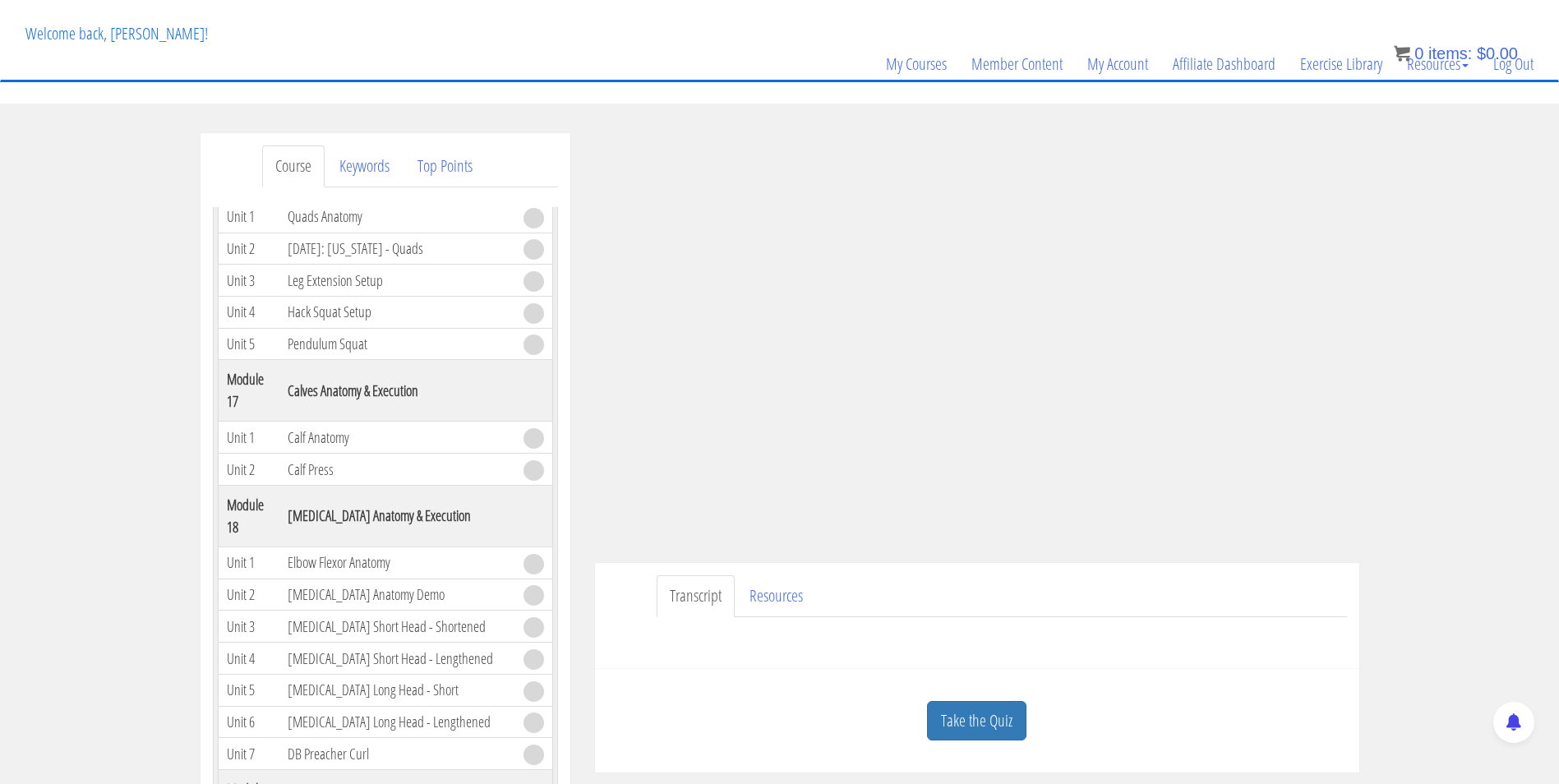
click at [997, 727] on link "Take the Quiz" at bounding box center [977, 721] width 99 height 41
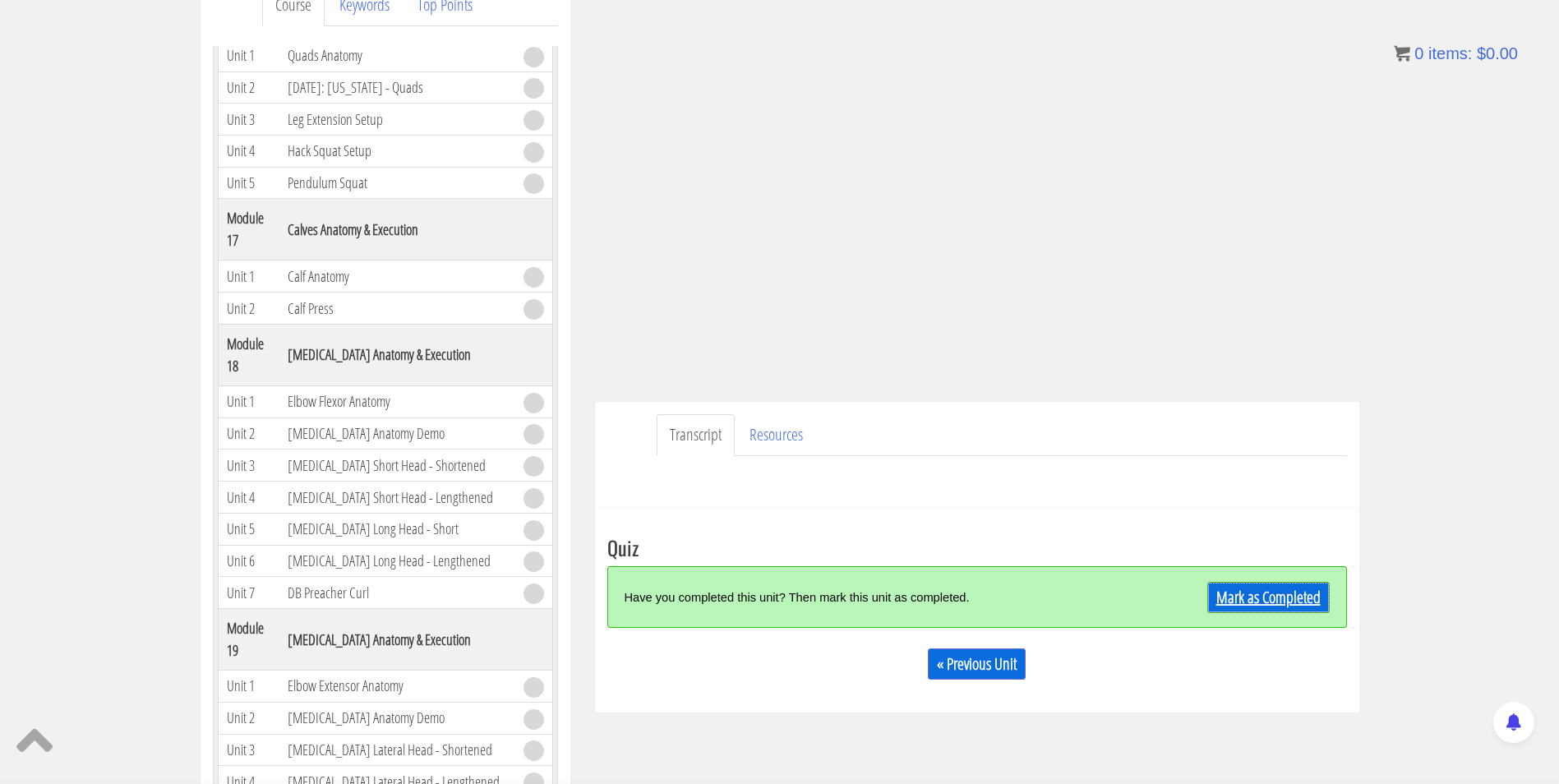
scroll to position [247, 0]
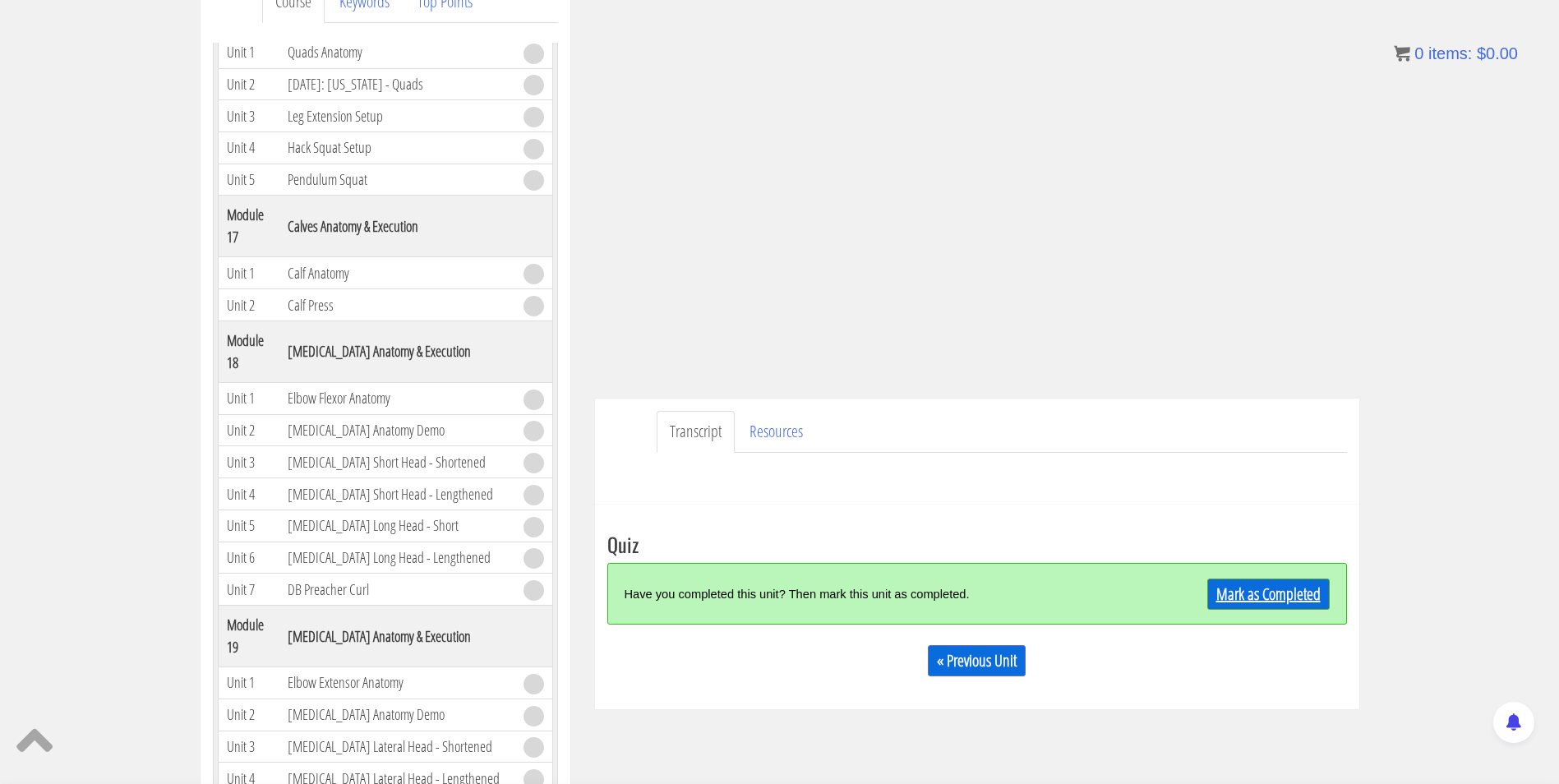
click at [1241, 603] on link "Mark as Completed" at bounding box center [1268, 593] width 122 height 31
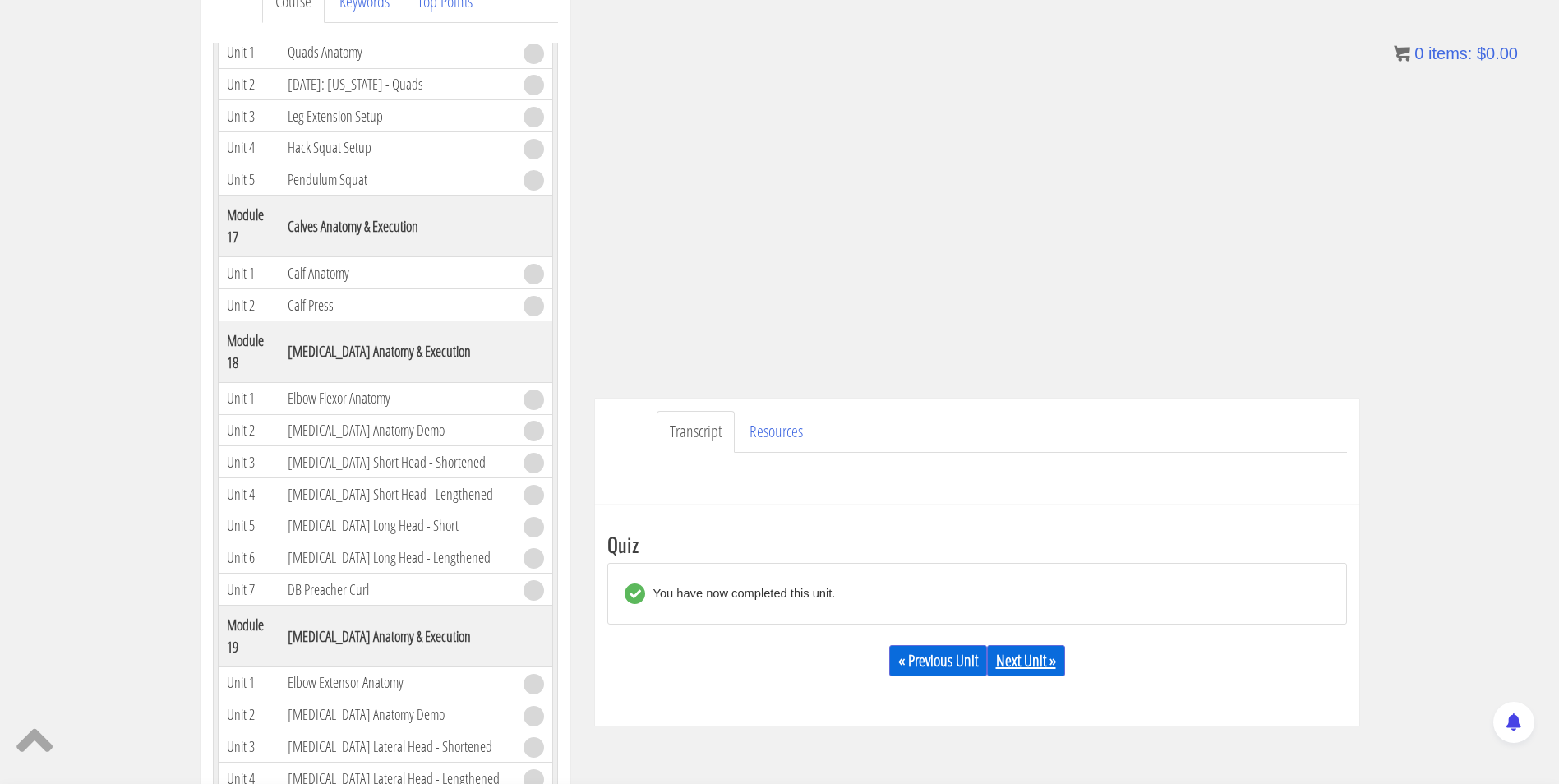
click at [1037, 652] on link "Next Unit »" at bounding box center [1025, 660] width 78 height 31
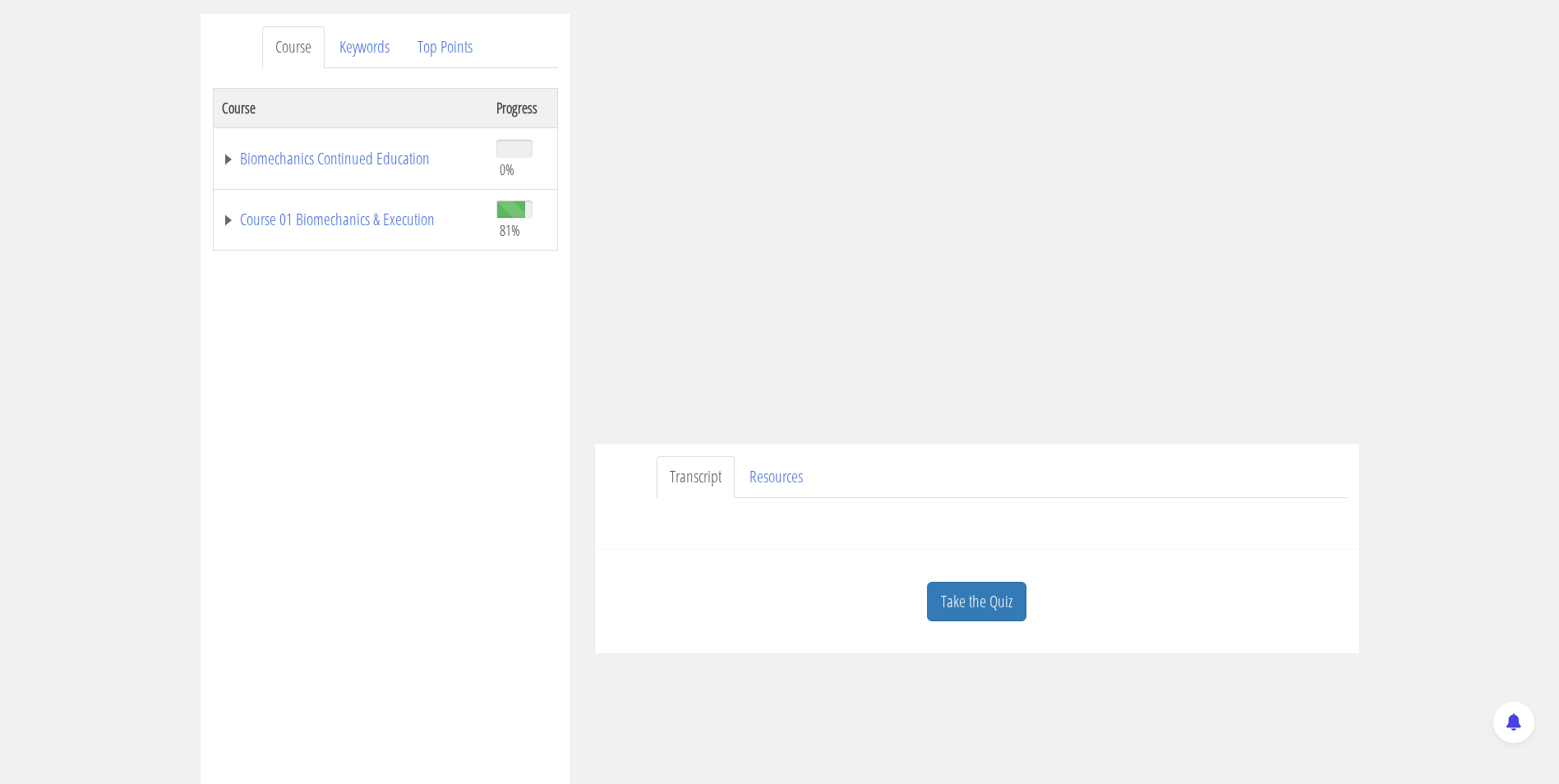
scroll to position [247, 0]
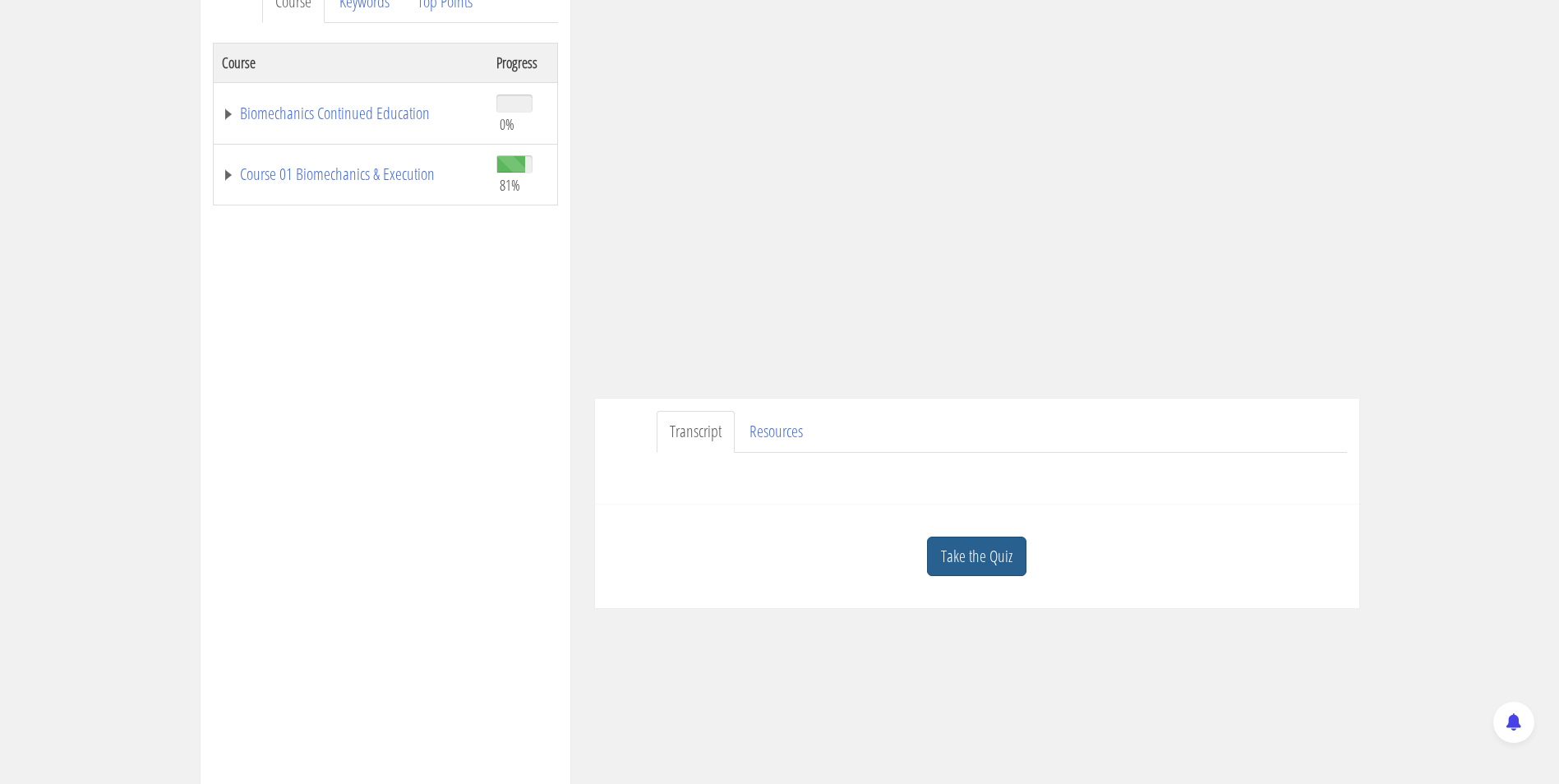
click at [1010, 553] on link "Take the Quiz" at bounding box center [977, 556] width 99 height 41
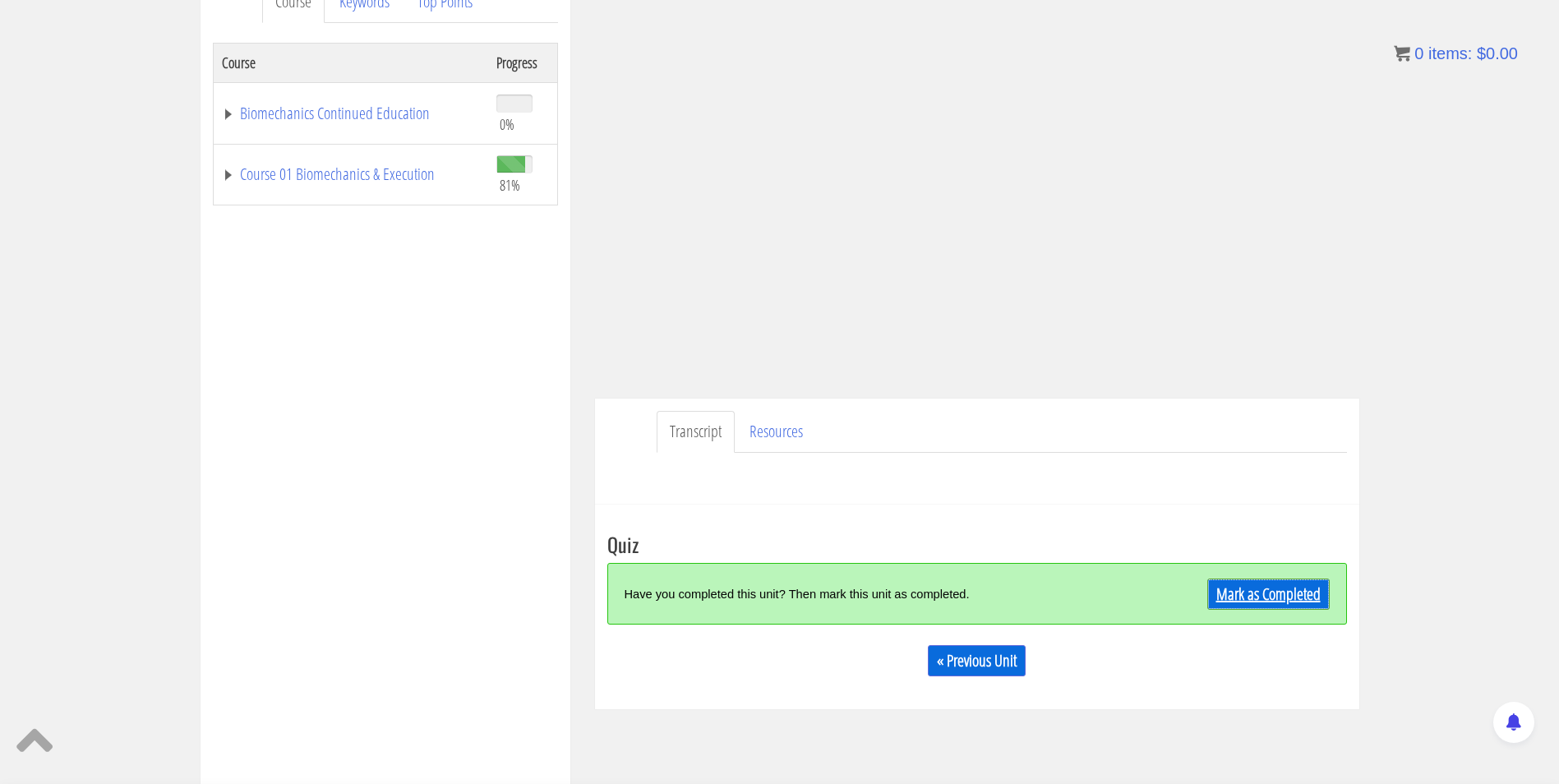
click at [1240, 582] on link "Mark as Completed" at bounding box center [1268, 593] width 122 height 31
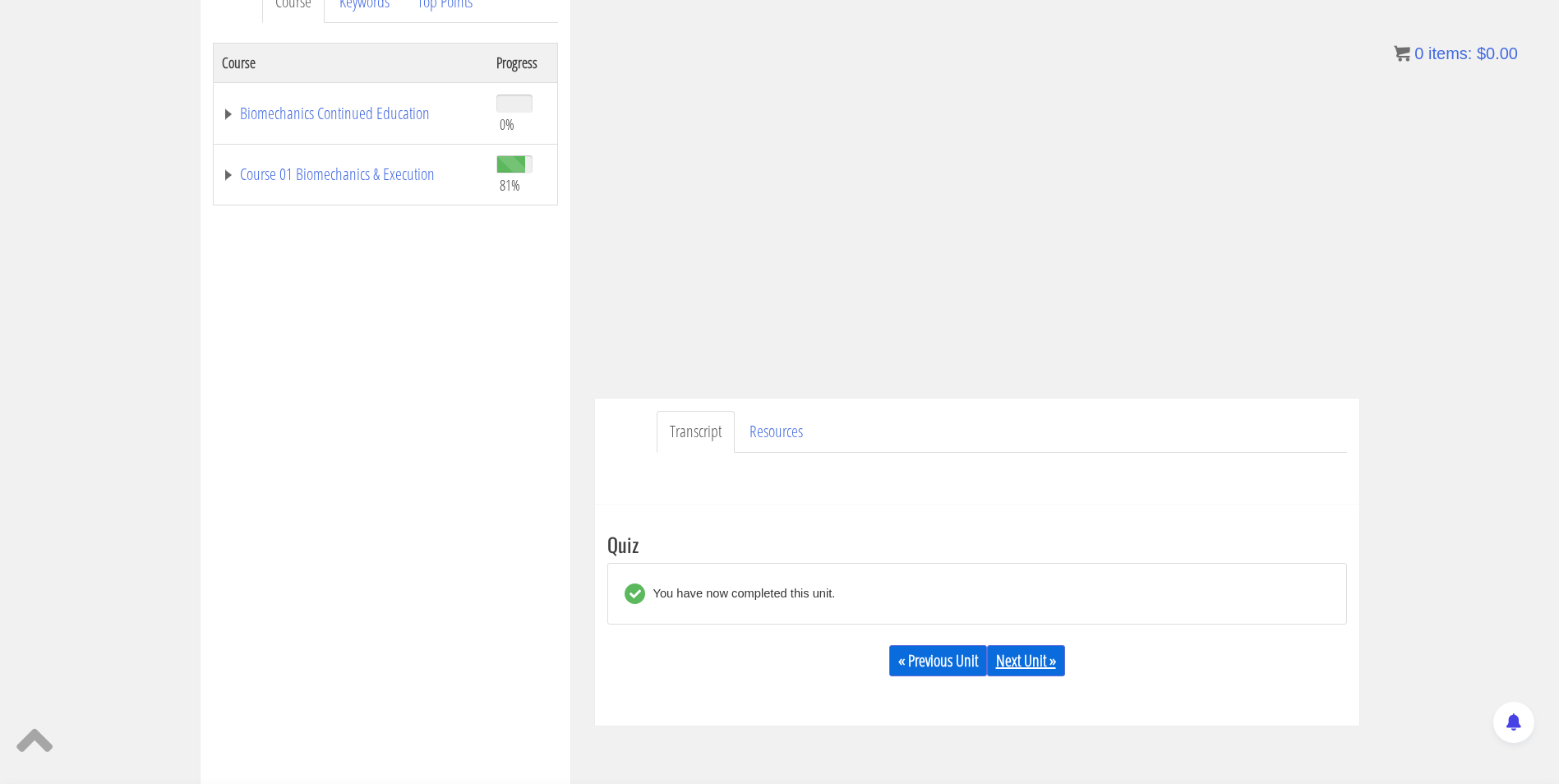
click at [1034, 653] on link "Next Unit »" at bounding box center [1025, 660] width 78 height 31
click at [1029, 665] on link "Next Unit »" at bounding box center [1025, 660] width 78 height 31
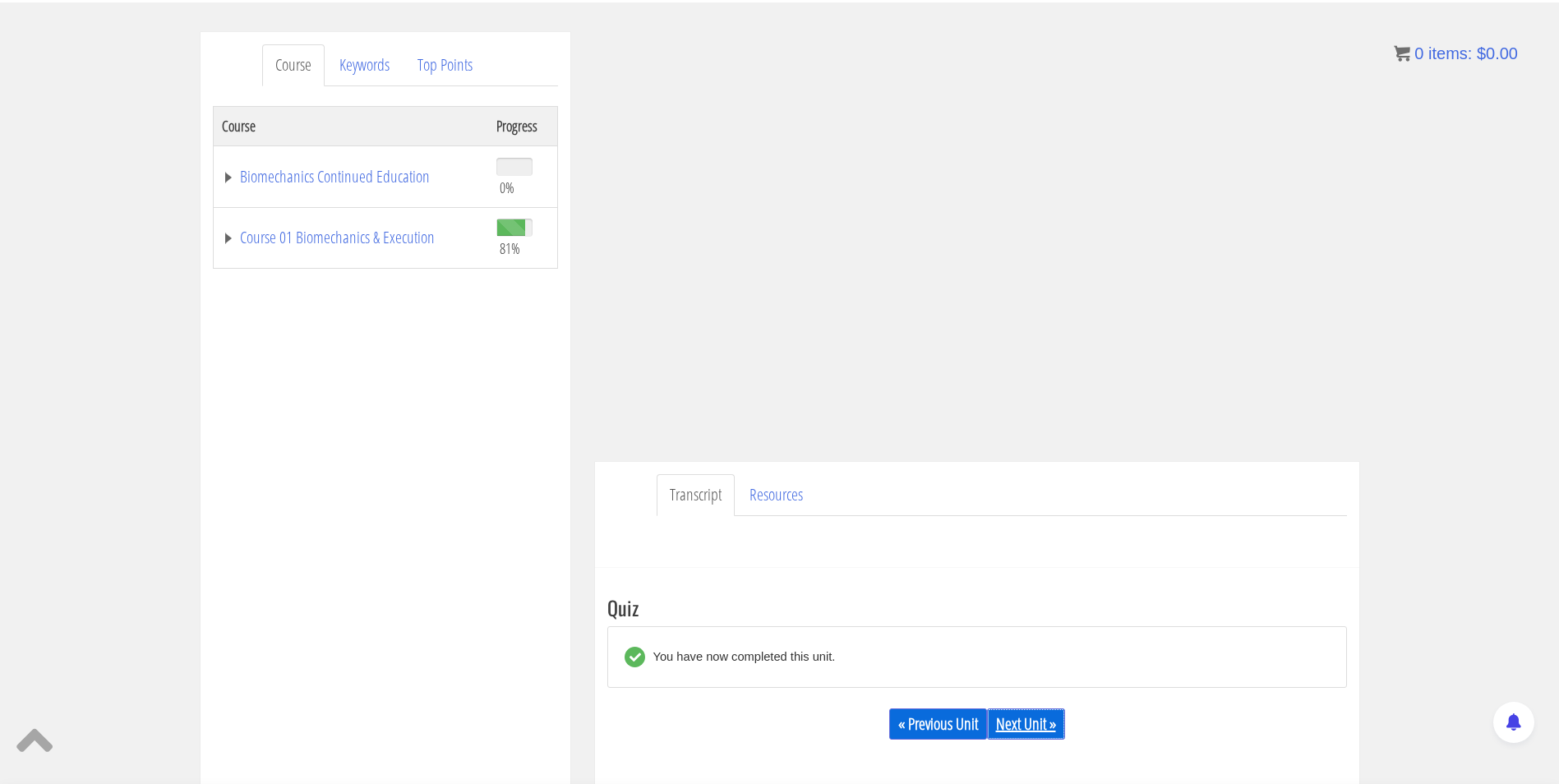
scroll to position [187, 0]
click at [1032, 710] on link "Next Unit »" at bounding box center [1025, 719] width 78 height 31
click at [1030, 715] on link "Next Unit »" at bounding box center [1025, 719] width 78 height 31
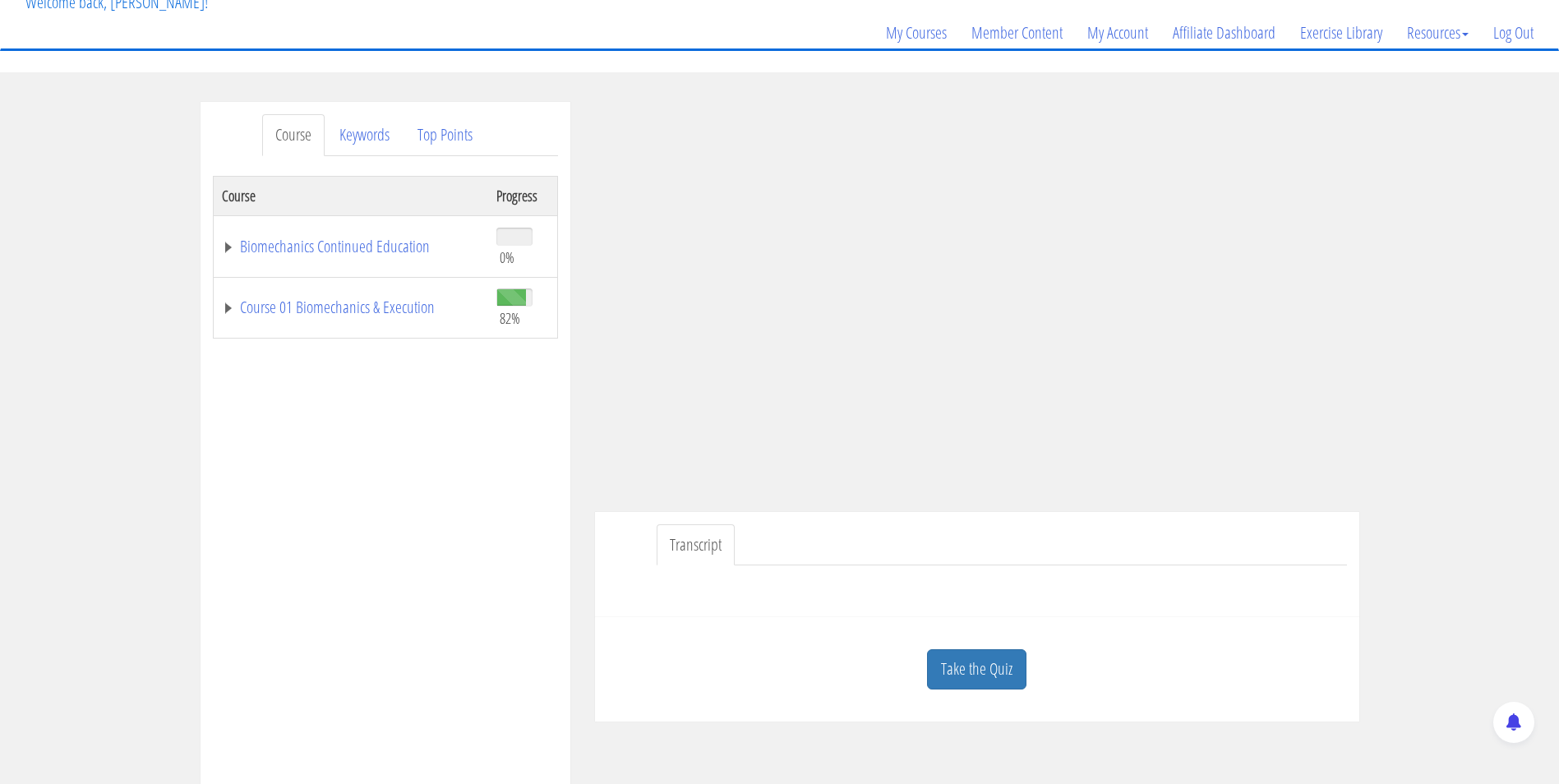
scroll to position [165, 0]
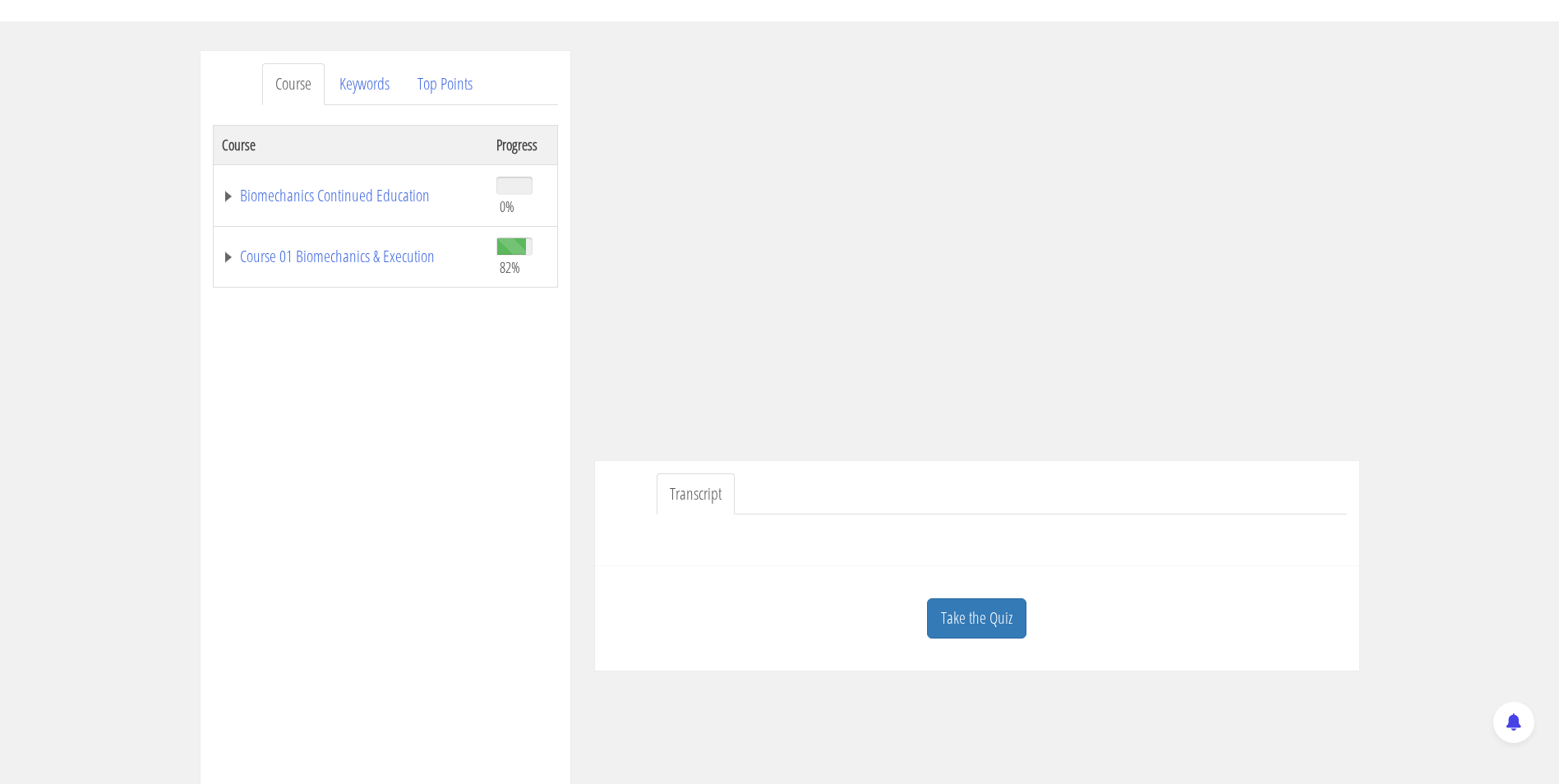
click at [1003, 616] on link "Take the Quiz" at bounding box center [977, 617] width 99 height 41
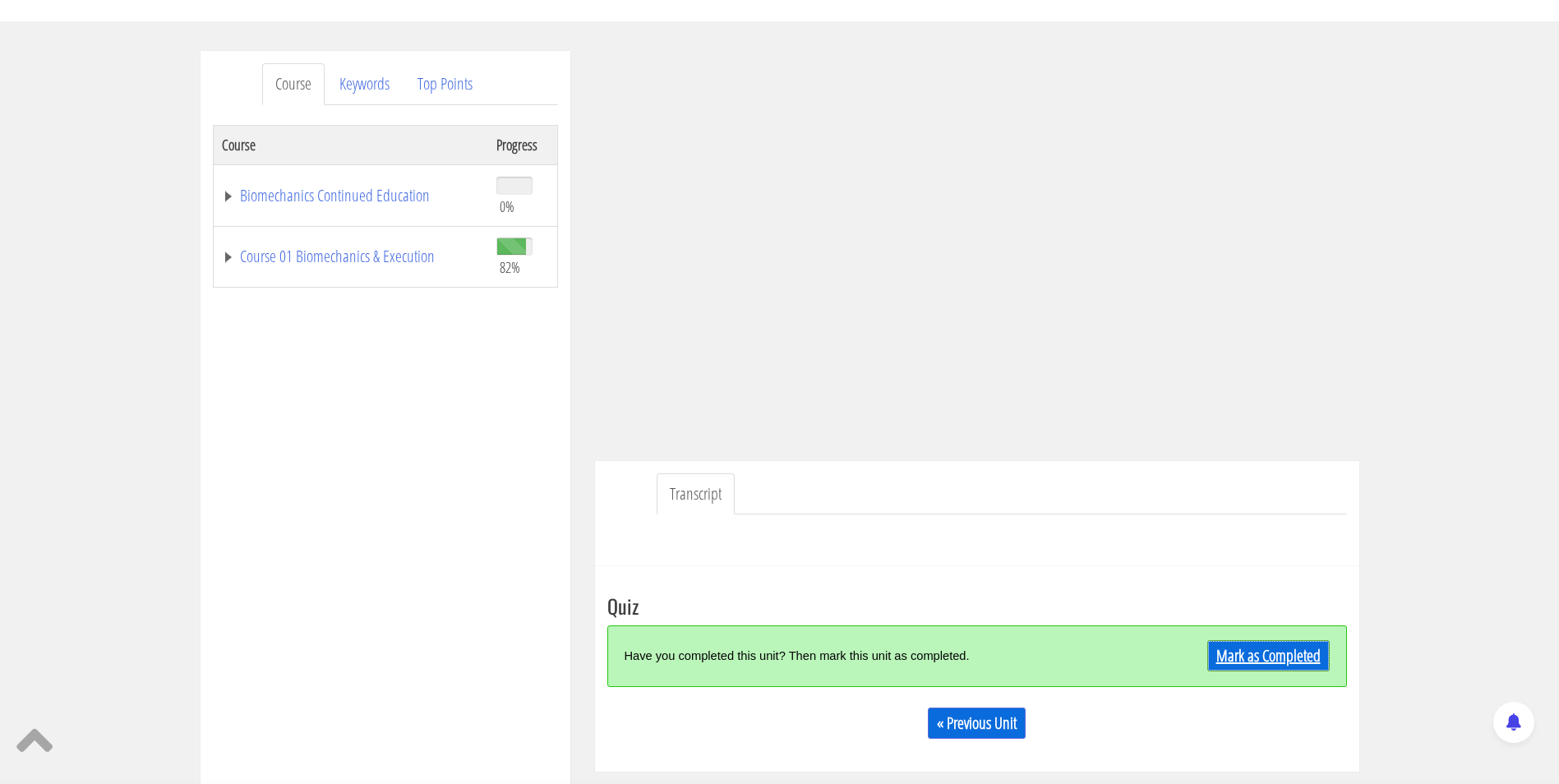
click at [1316, 648] on link "Mark as Completed" at bounding box center [1268, 655] width 122 height 31
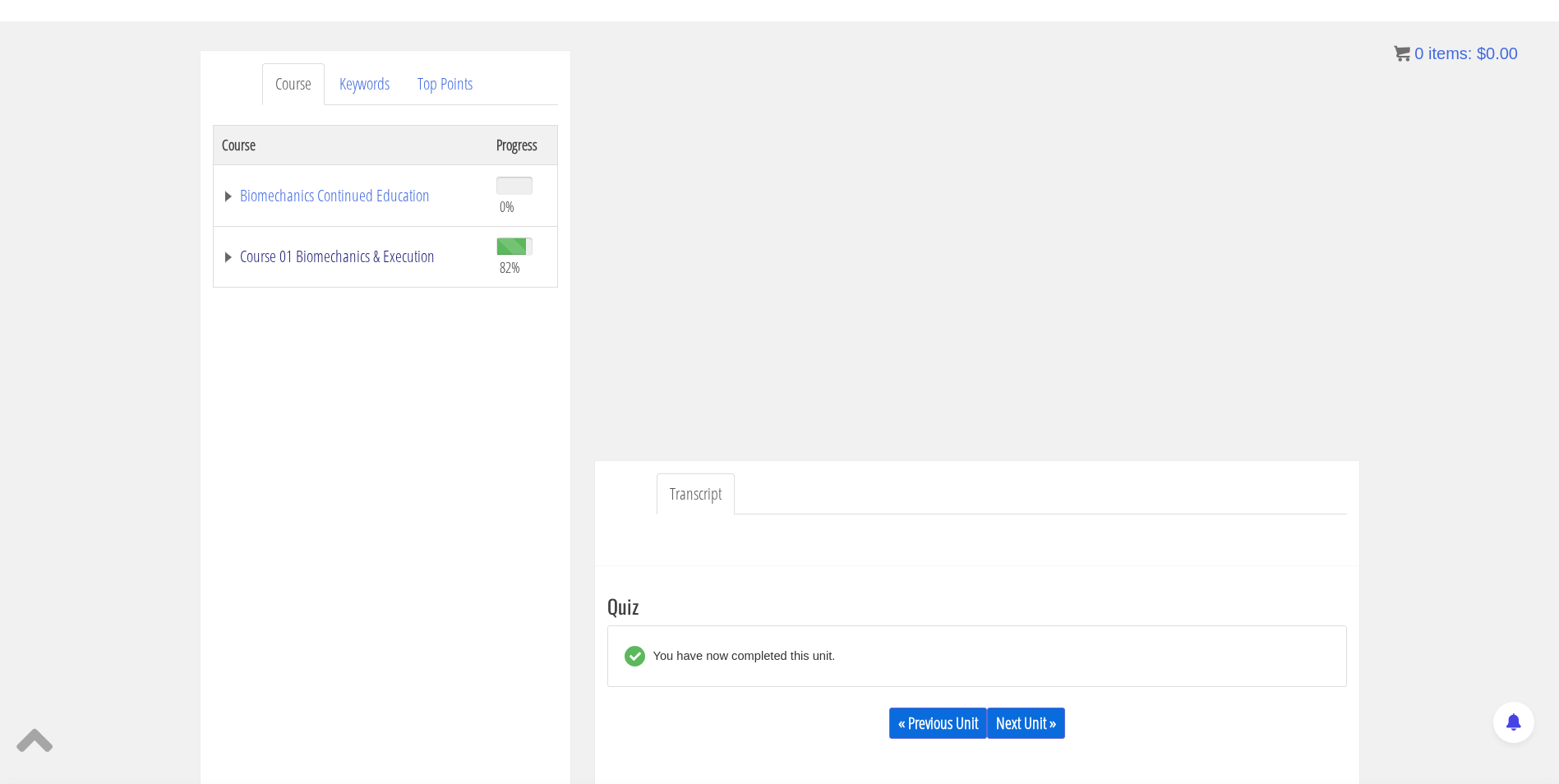
click at [315, 264] on link "Course 01 Biomechanics & Execution" at bounding box center [351, 256] width 258 height 17
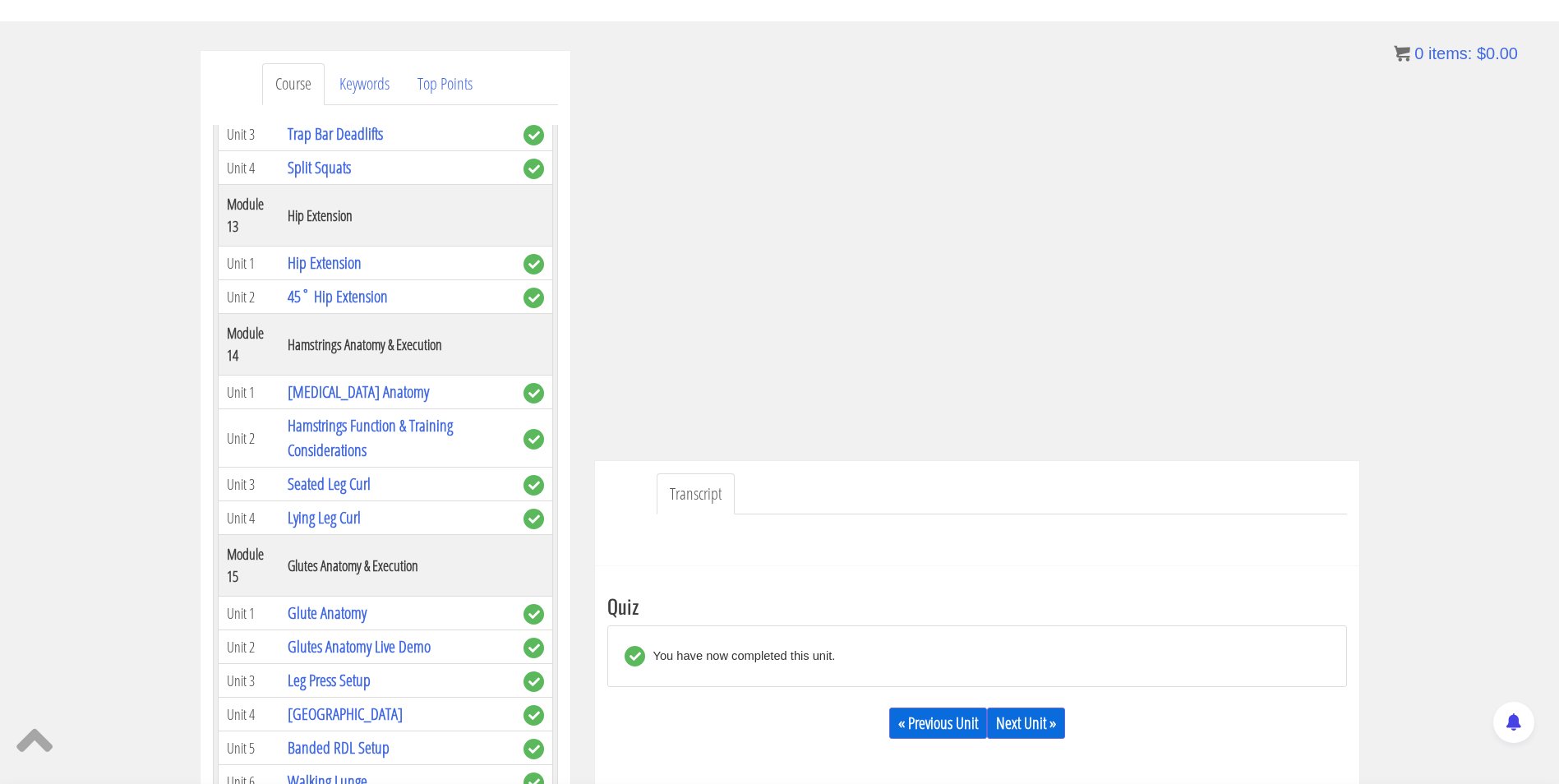
scroll to position [4682, 0]
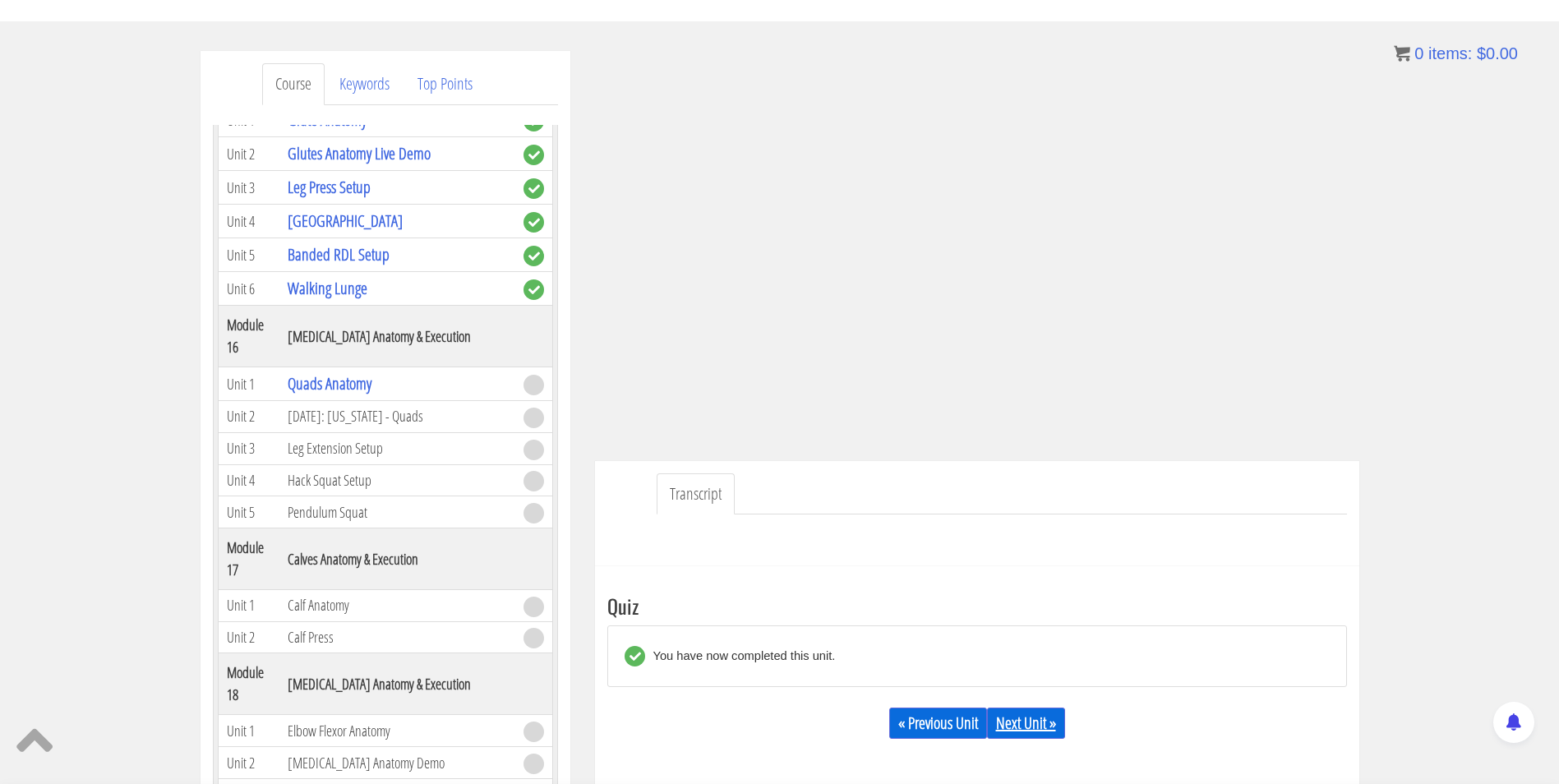
click at [1040, 718] on link "Next Unit »" at bounding box center [1025, 723] width 78 height 31
click at [1033, 718] on link "Next Unit »" at bounding box center [1025, 723] width 78 height 31
drag, startPoint x: 1291, startPoint y: 656, endPoint x: 1278, endPoint y: 660, distance: 13.6
click at [1294, 656] on div "You have now completed this unit." at bounding box center [977, 656] width 705 height 36
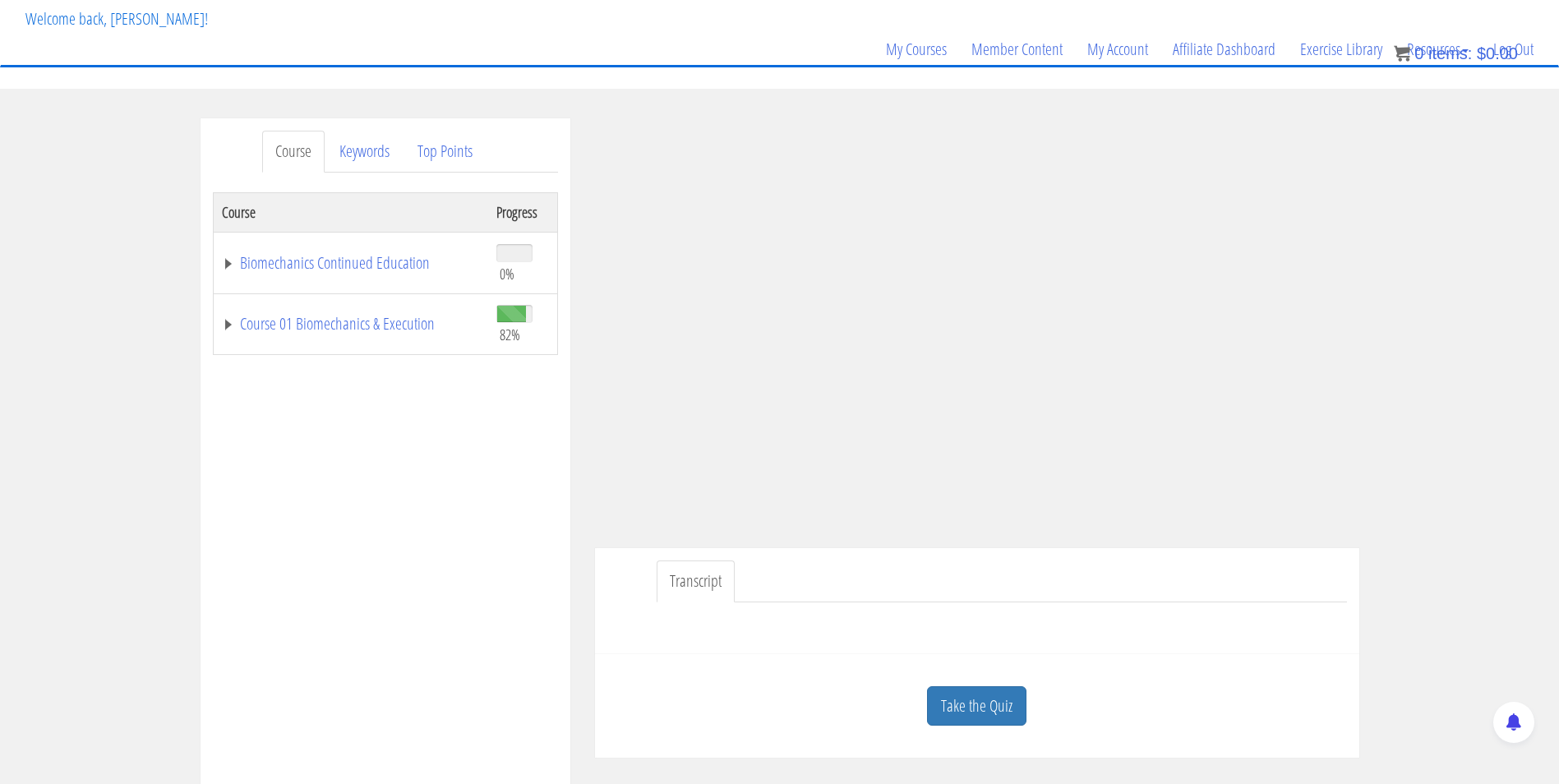
scroll to position [93, 0]
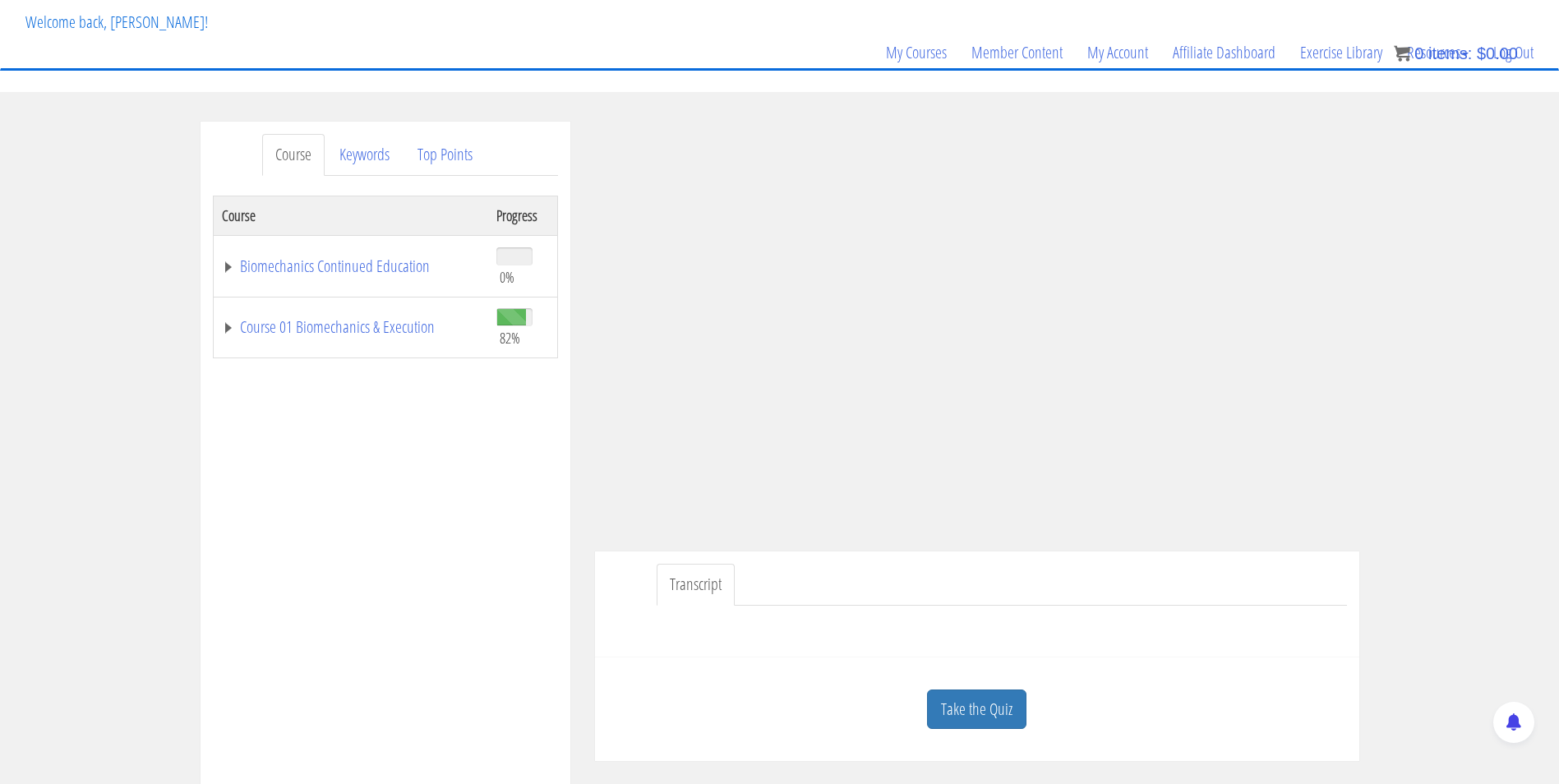
click at [1020, 701] on link "Take the Quiz" at bounding box center [977, 709] width 99 height 41
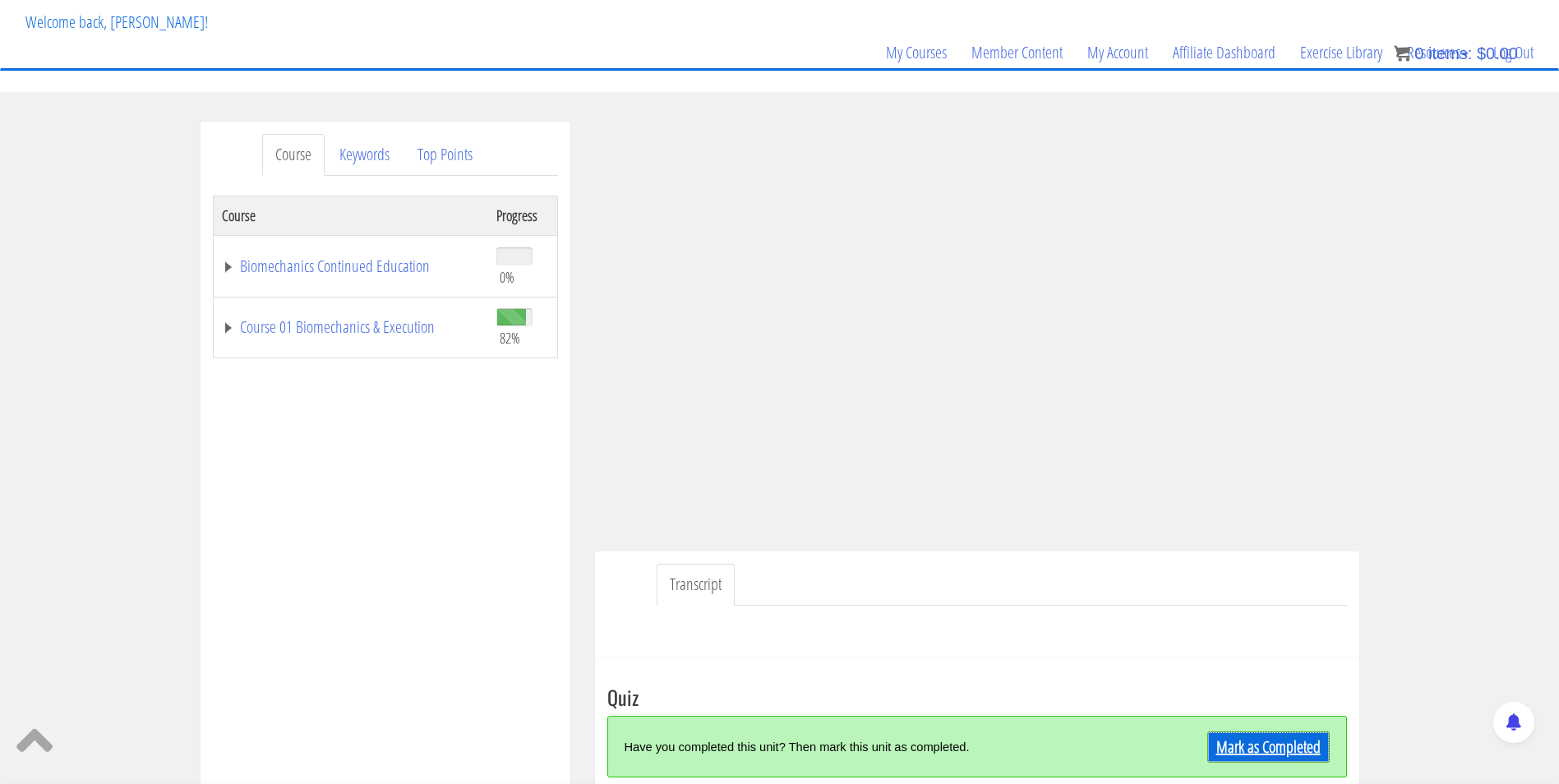
click at [1235, 751] on link "Mark as Completed" at bounding box center [1268, 746] width 122 height 31
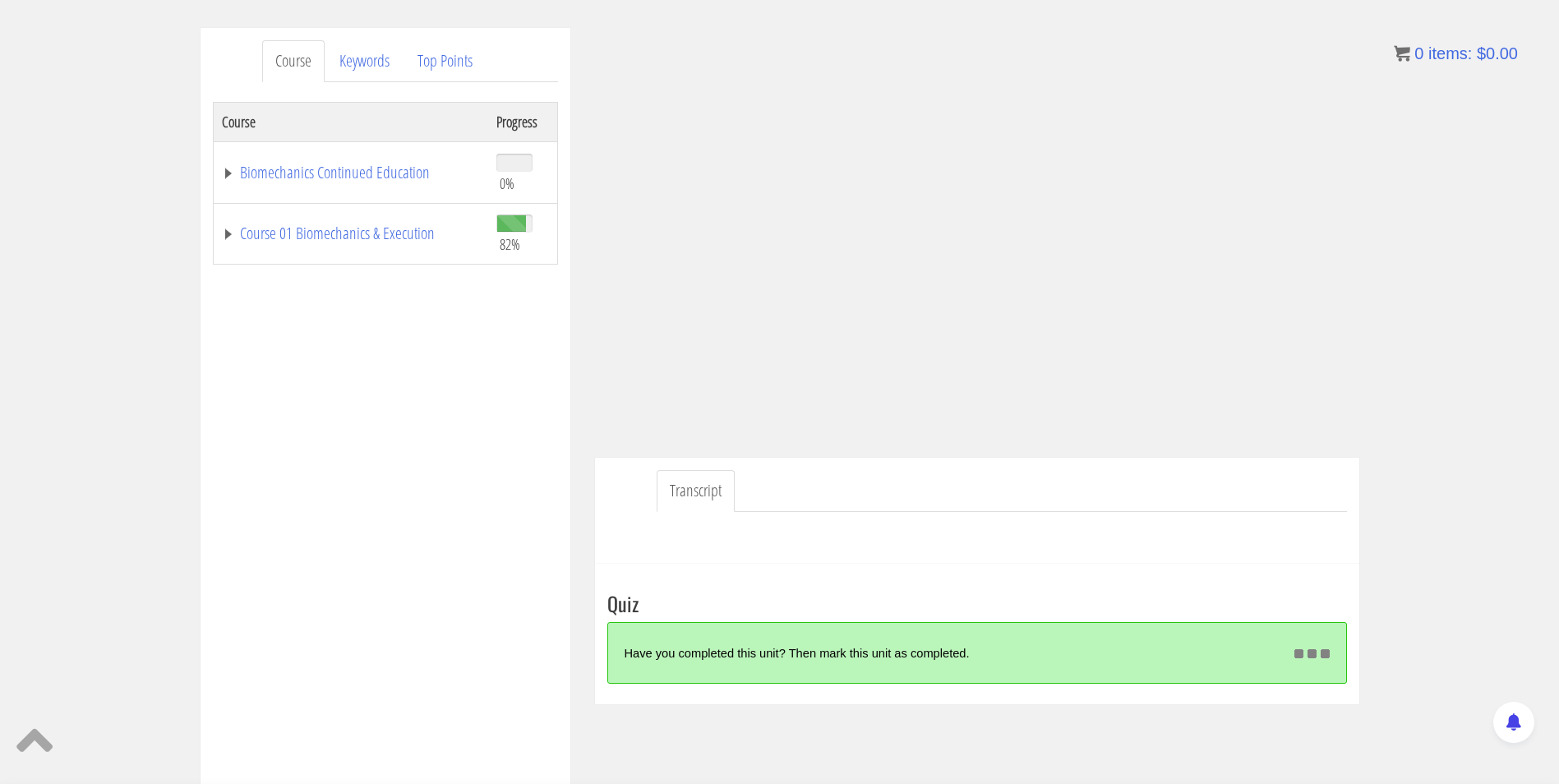
scroll to position [258, 0]
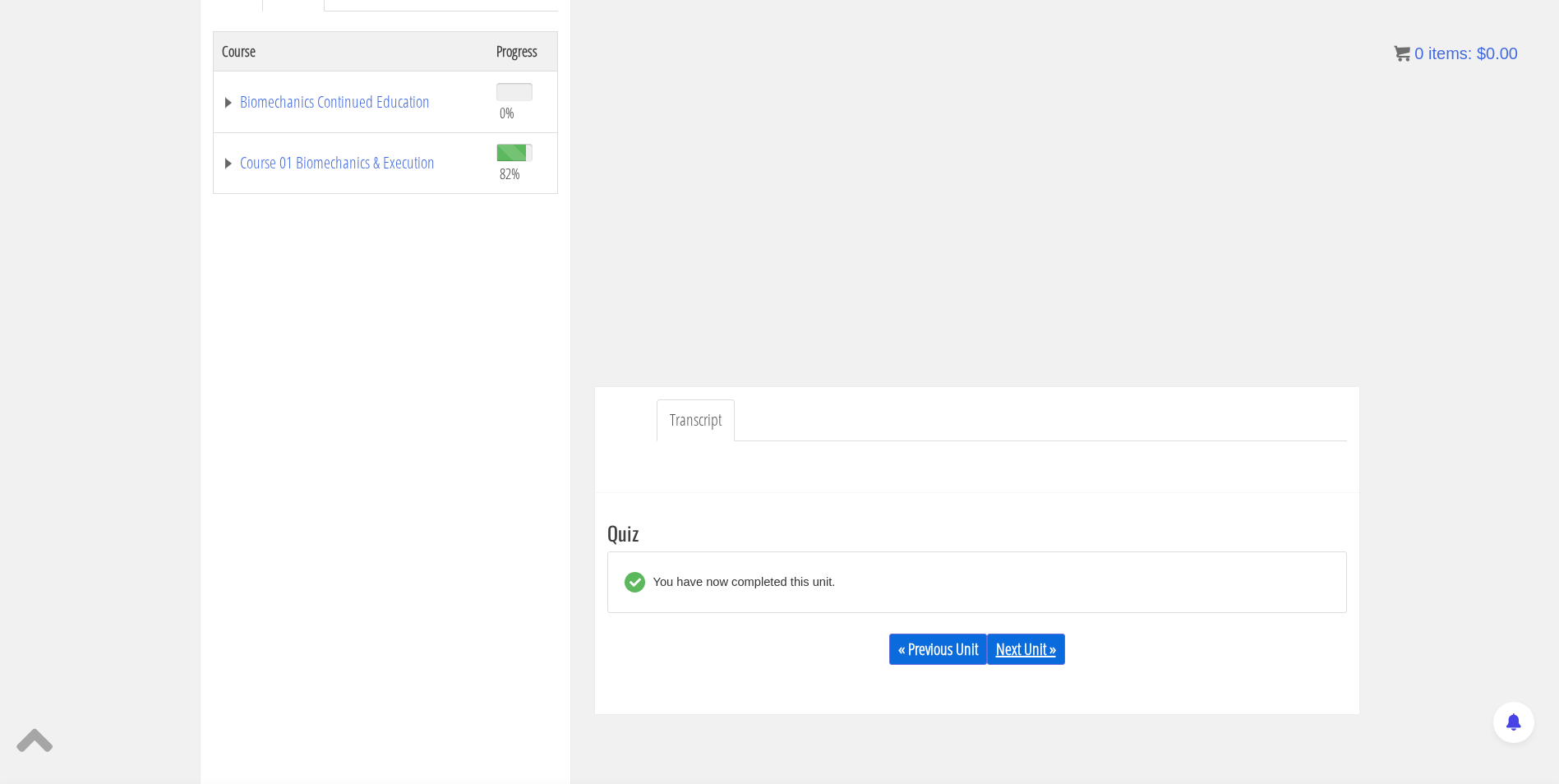
click at [1030, 655] on link "Next Unit »" at bounding box center [1025, 648] width 78 height 31
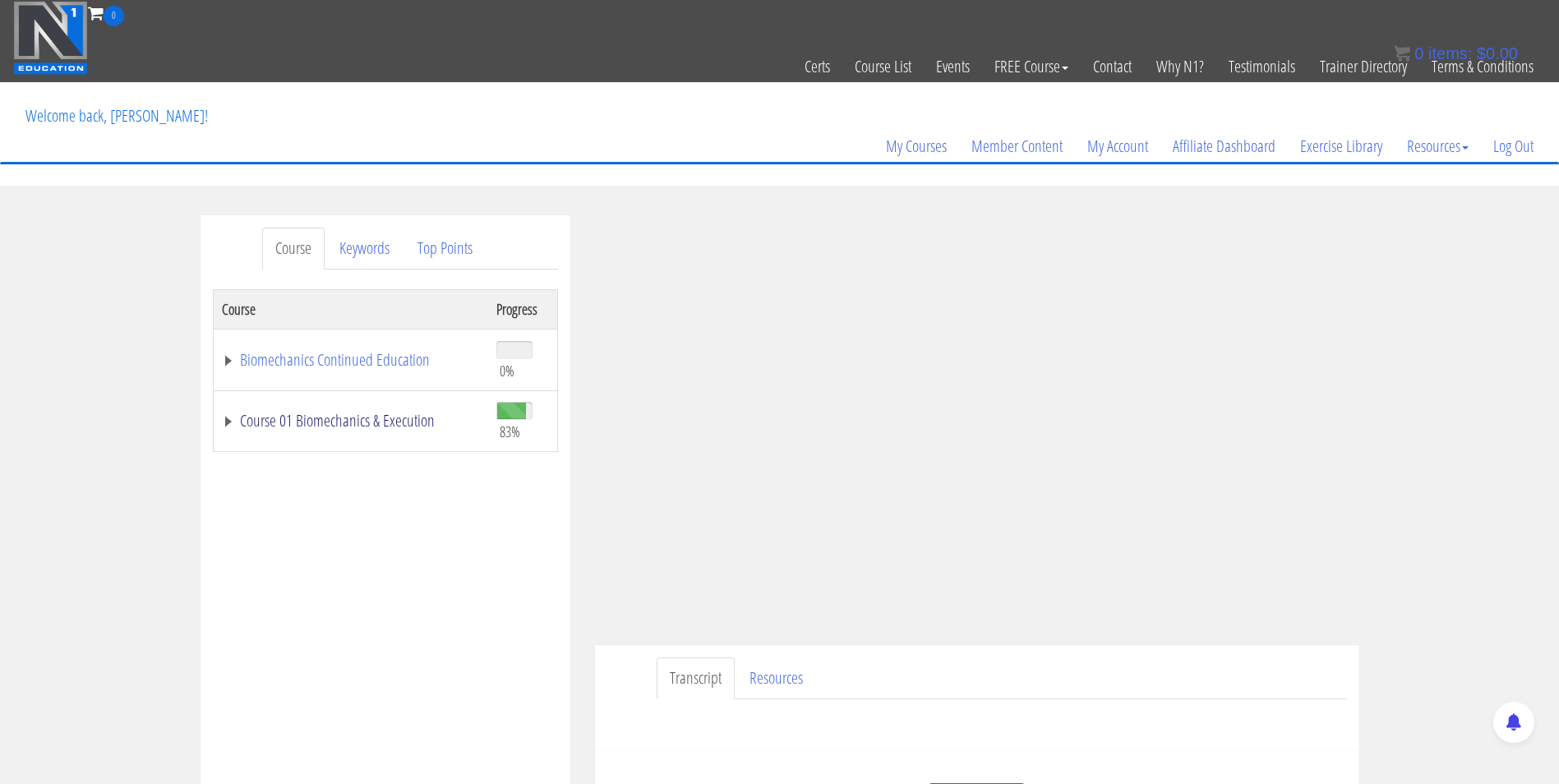
click at [299, 424] on link "Course 01 Biomechanics & Execution" at bounding box center [351, 420] width 258 height 17
